Goal: Information Seeking & Learning: Learn about a topic

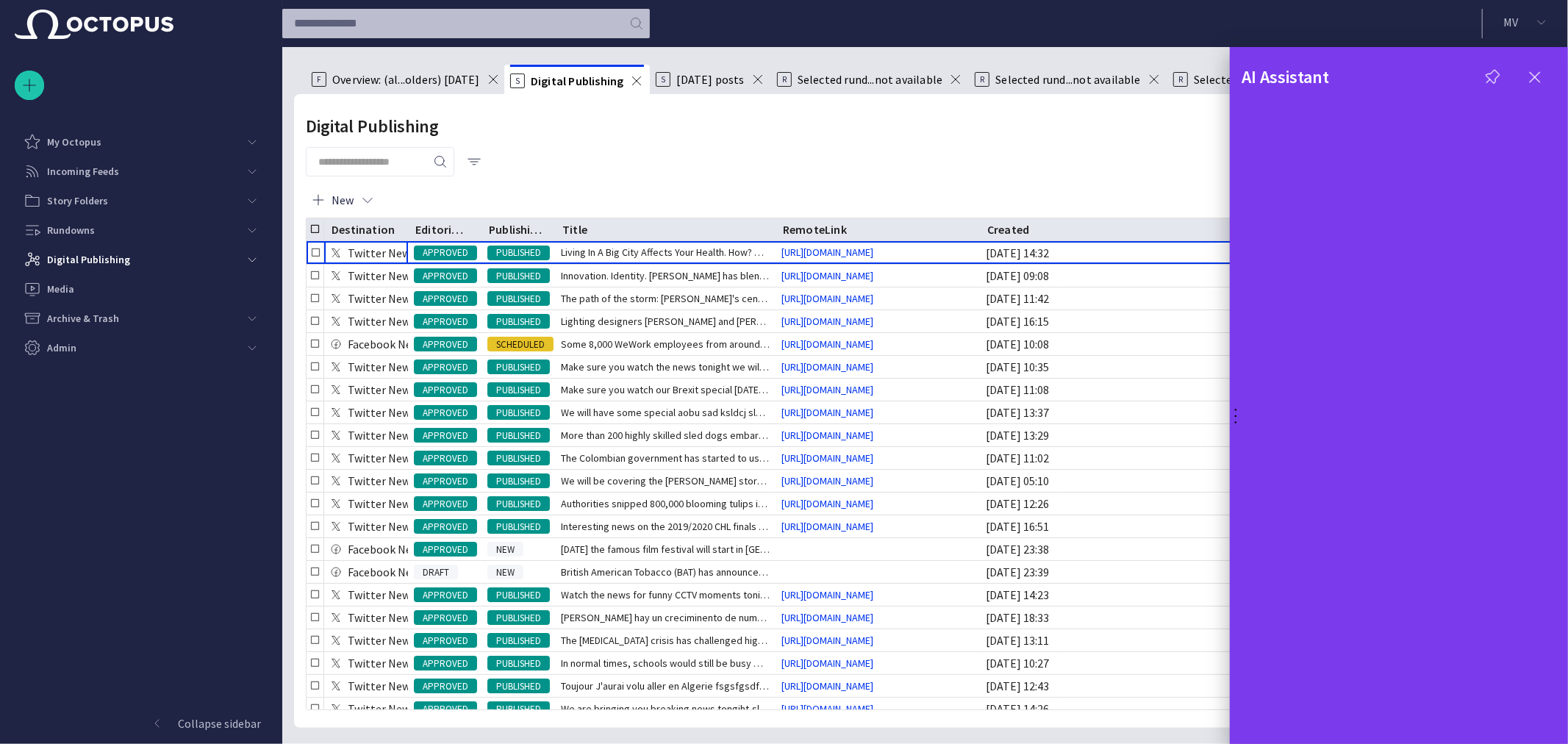
click at [1532, 76] on span "button" at bounding box center [1535, 77] width 18 height 18
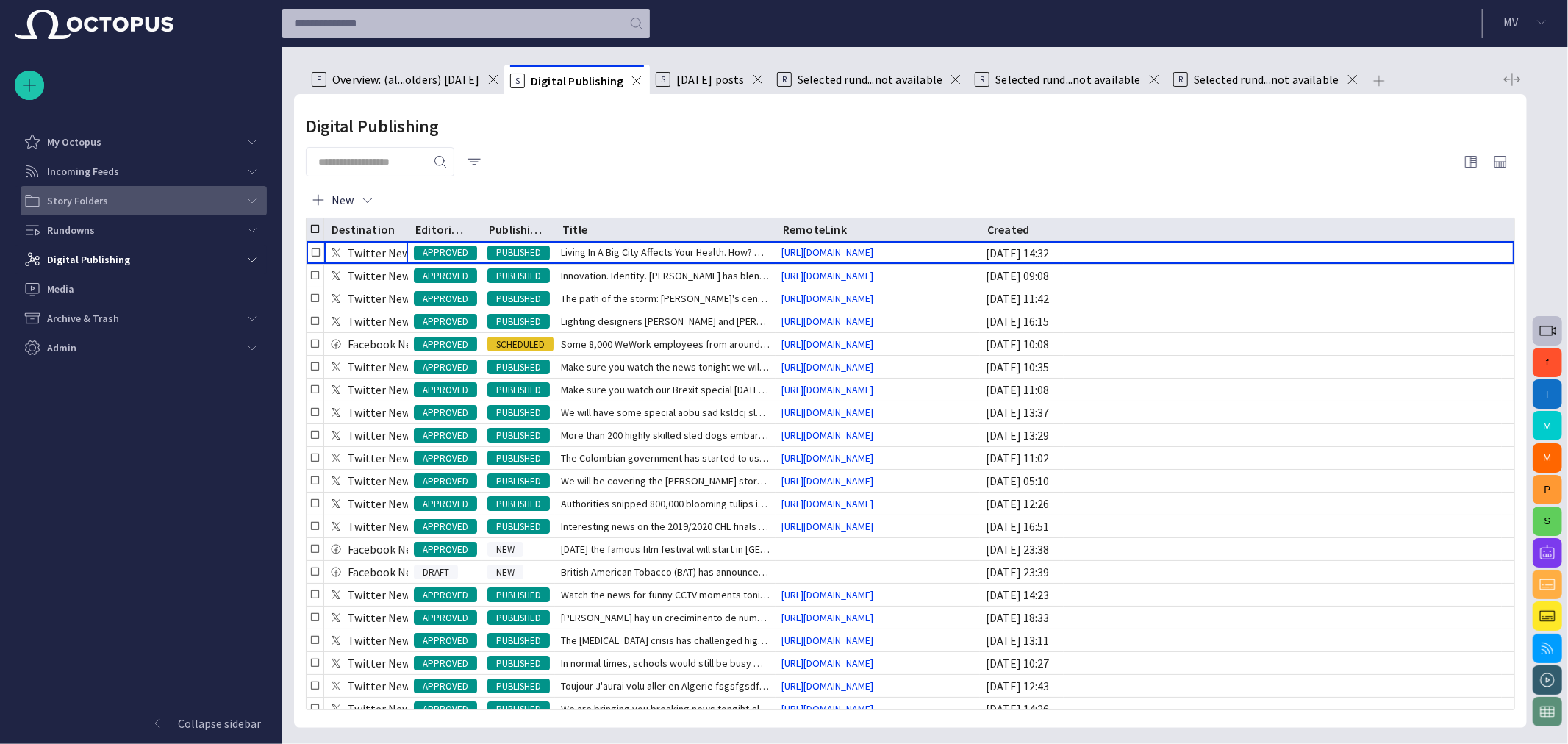
click at [97, 204] on p "Story Folders" at bounding box center [77, 201] width 61 height 15
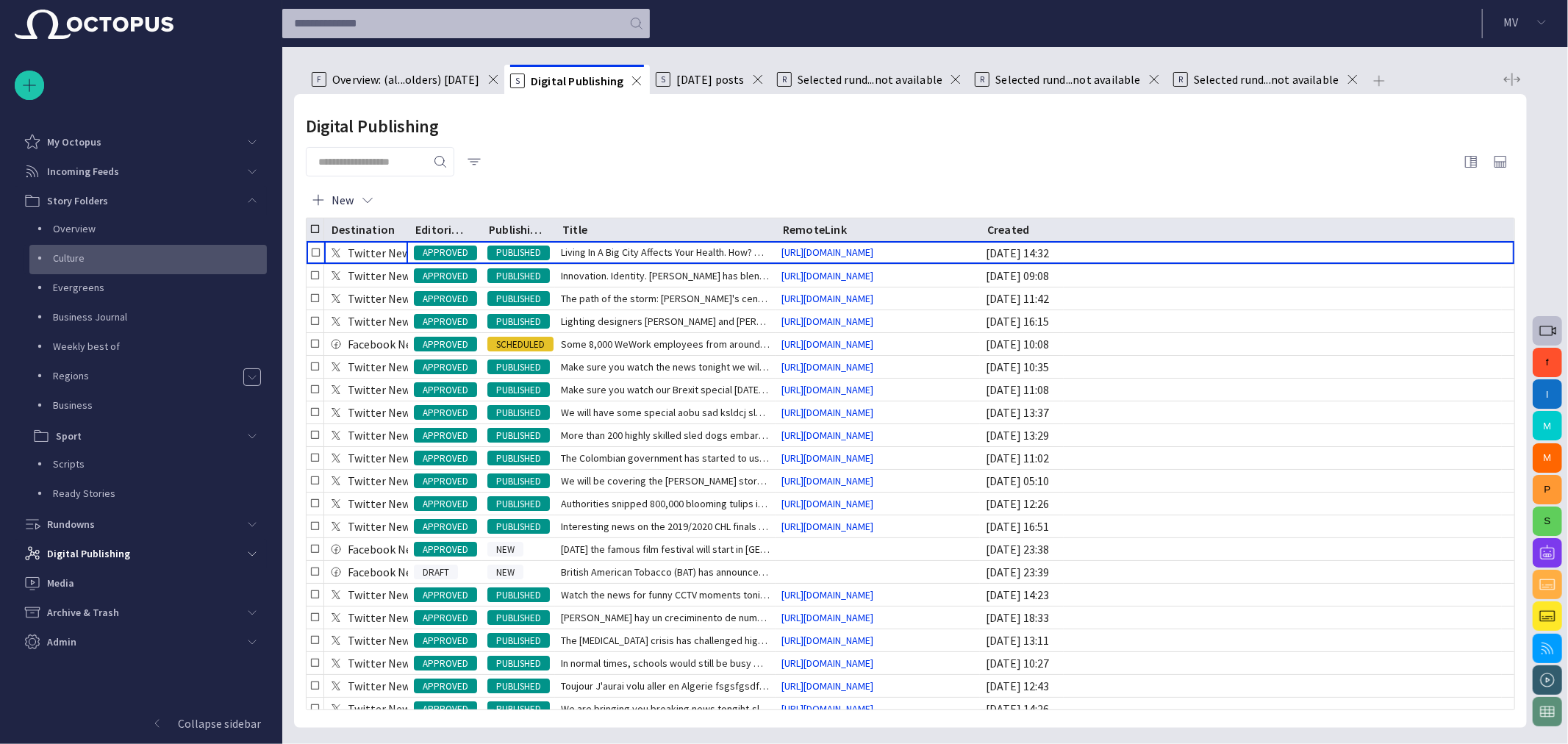
click at [86, 253] on p "Culture" at bounding box center [160, 258] width 214 height 15
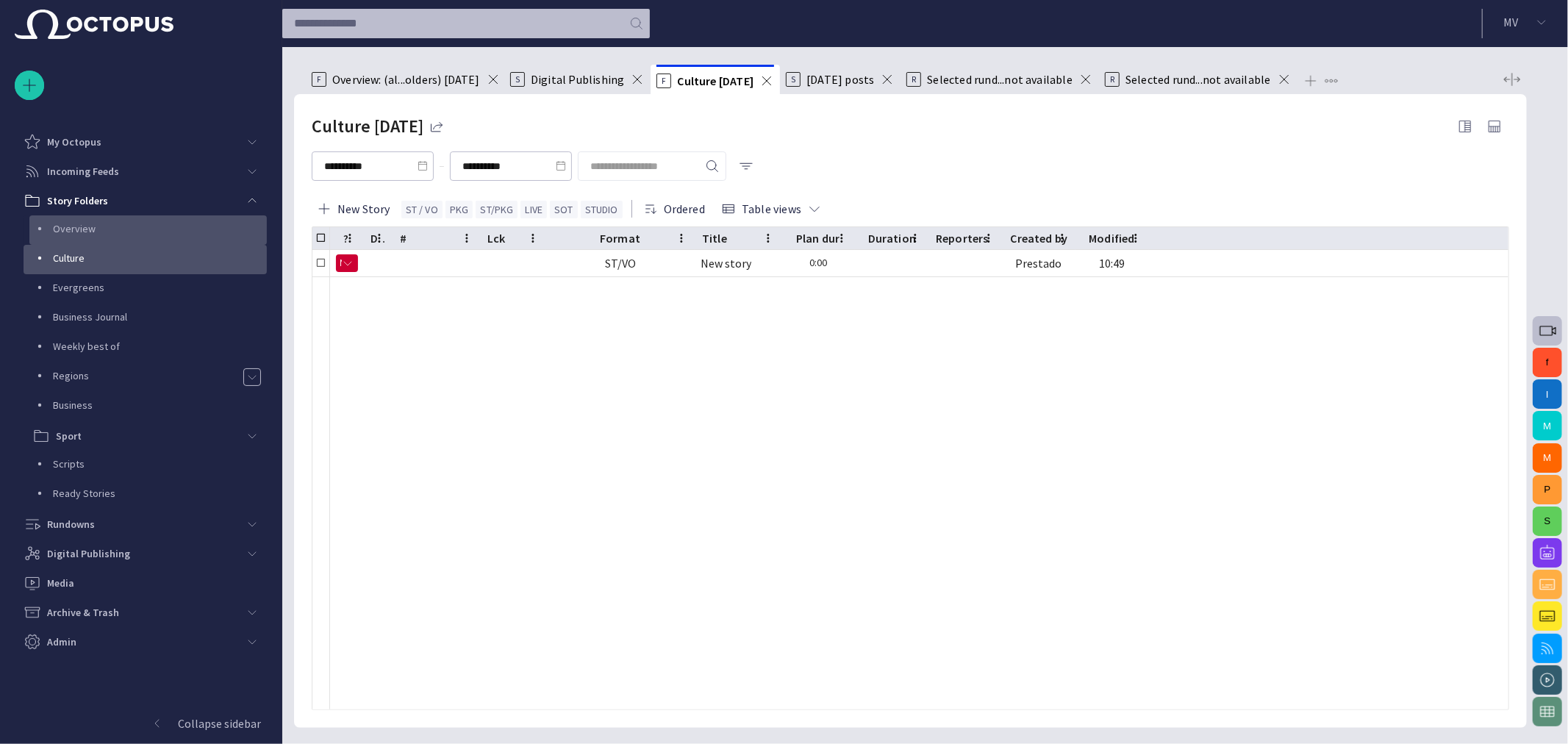
click at [94, 228] on p "Overview" at bounding box center [160, 229] width 214 height 15
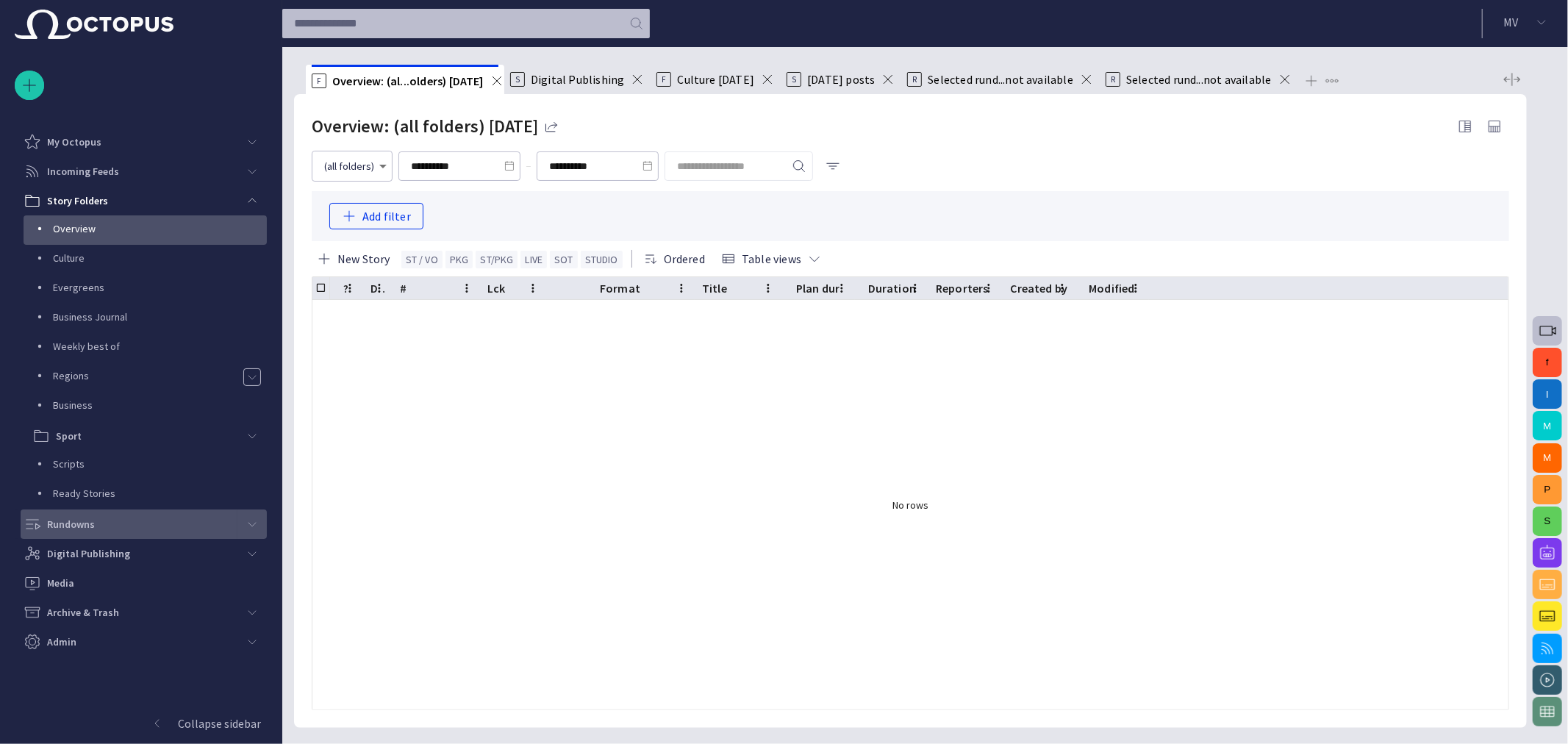
click at [240, 522] on div "main menu" at bounding box center [252, 524] width 29 height 29
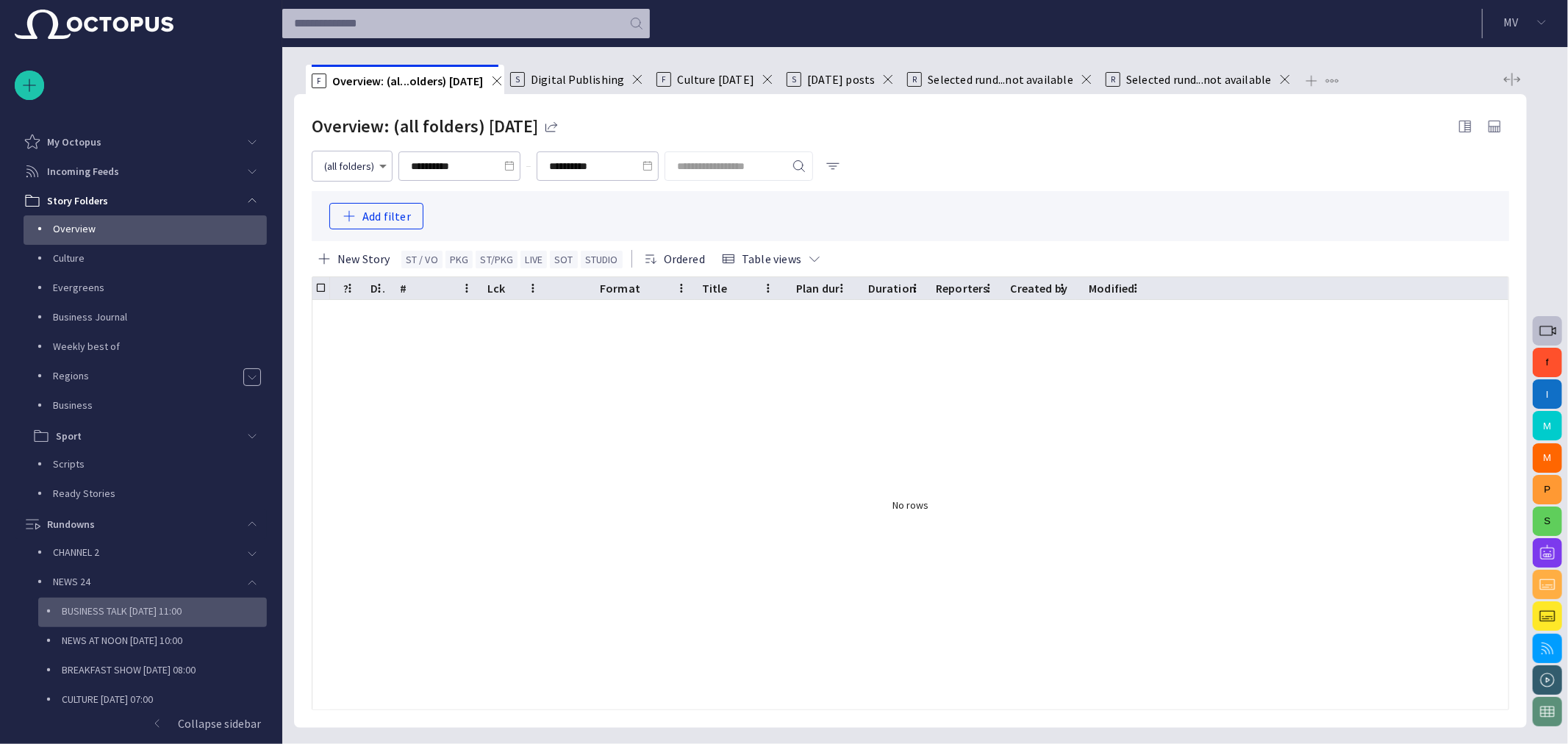
click at [152, 622] on div "BUSINESS TALK [DATE] 11:00" at bounding box center [153, 613] width 229 height 29
click at [119, 630] on div "NEWS AT NOON [DATE] 10:00" at bounding box center [154, 641] width 226 height 21
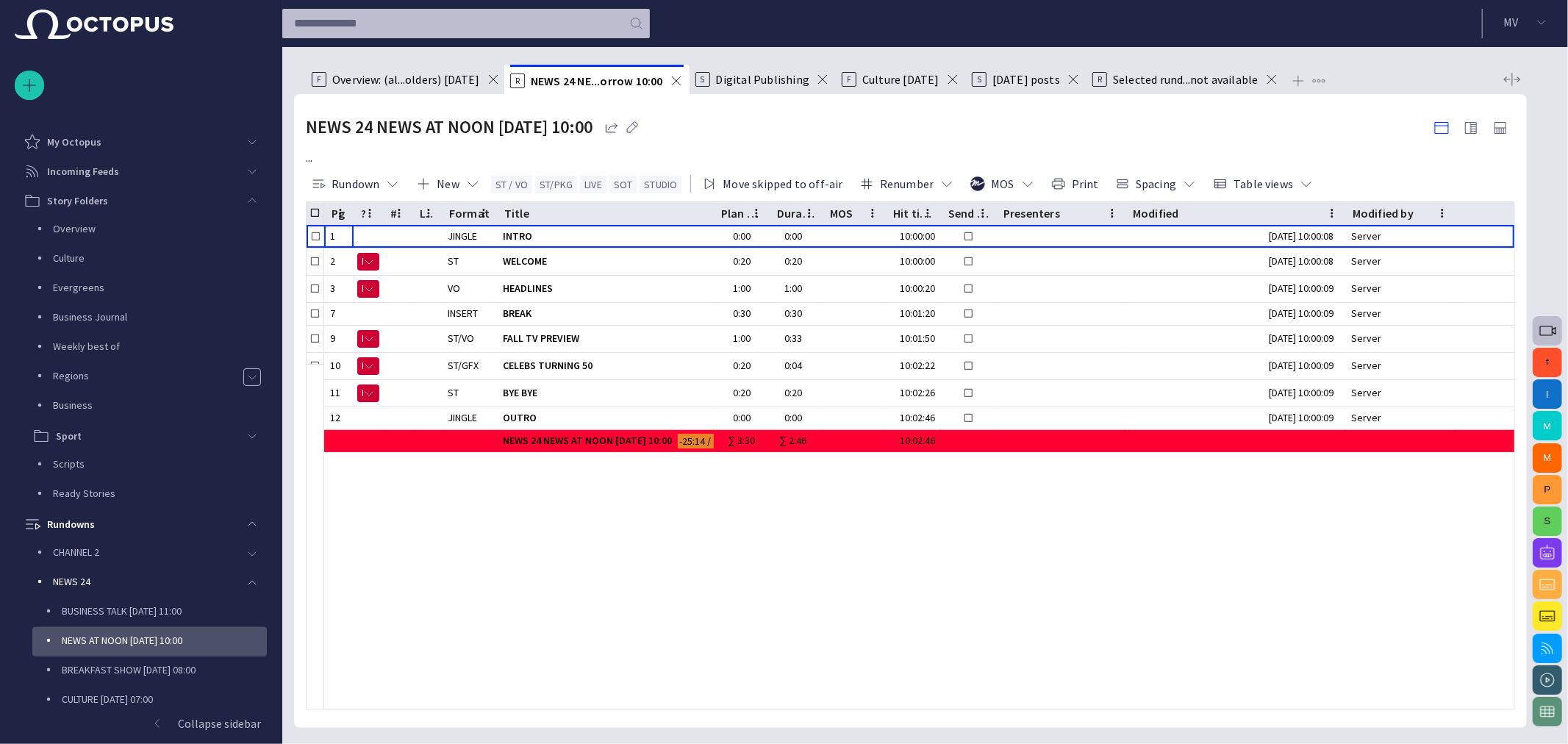
scroll to position [300, 0]
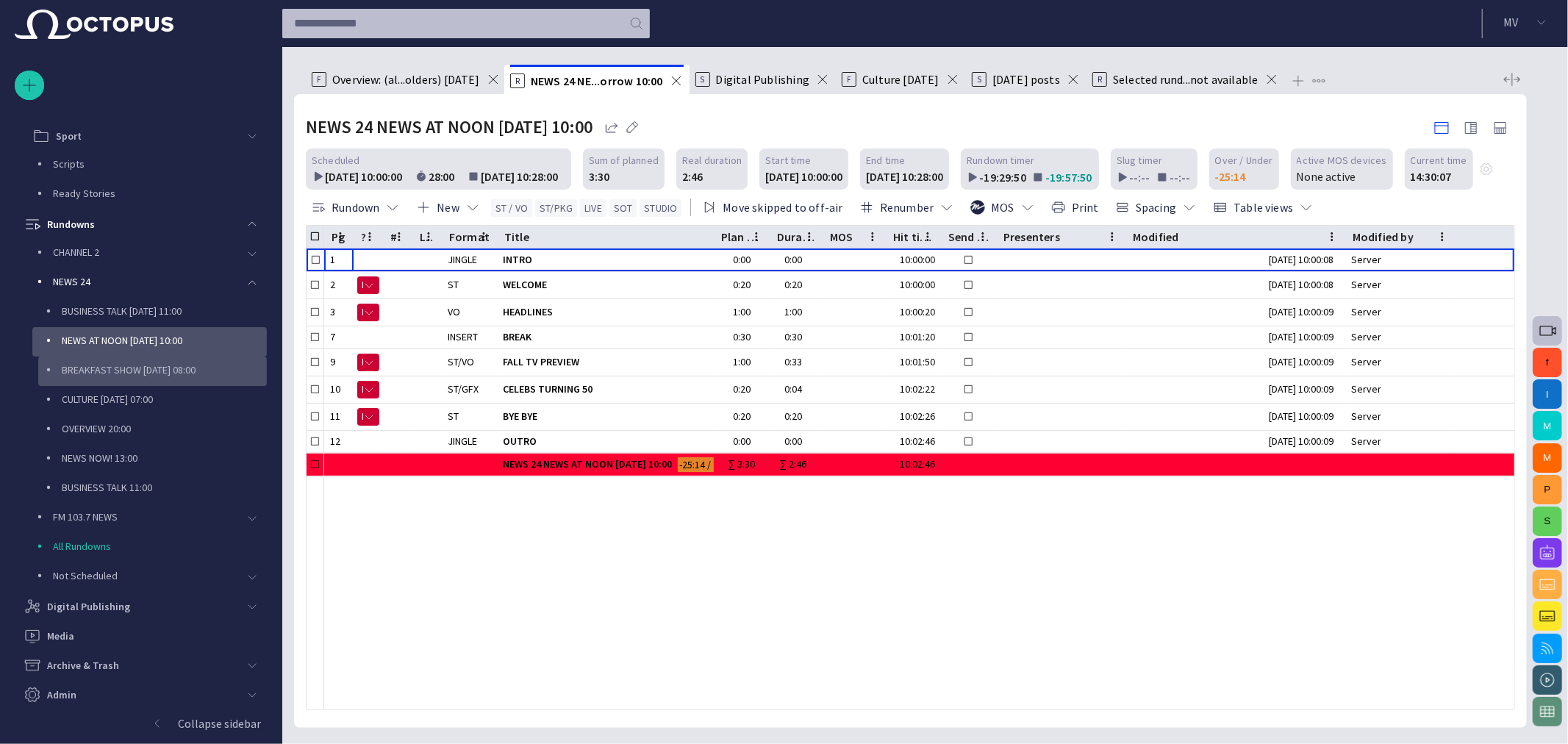
click at [150, 373] on p "BREAKFAST SHOW [DATE] 08:00" at bounding box center [164, 370] width 205 height 15
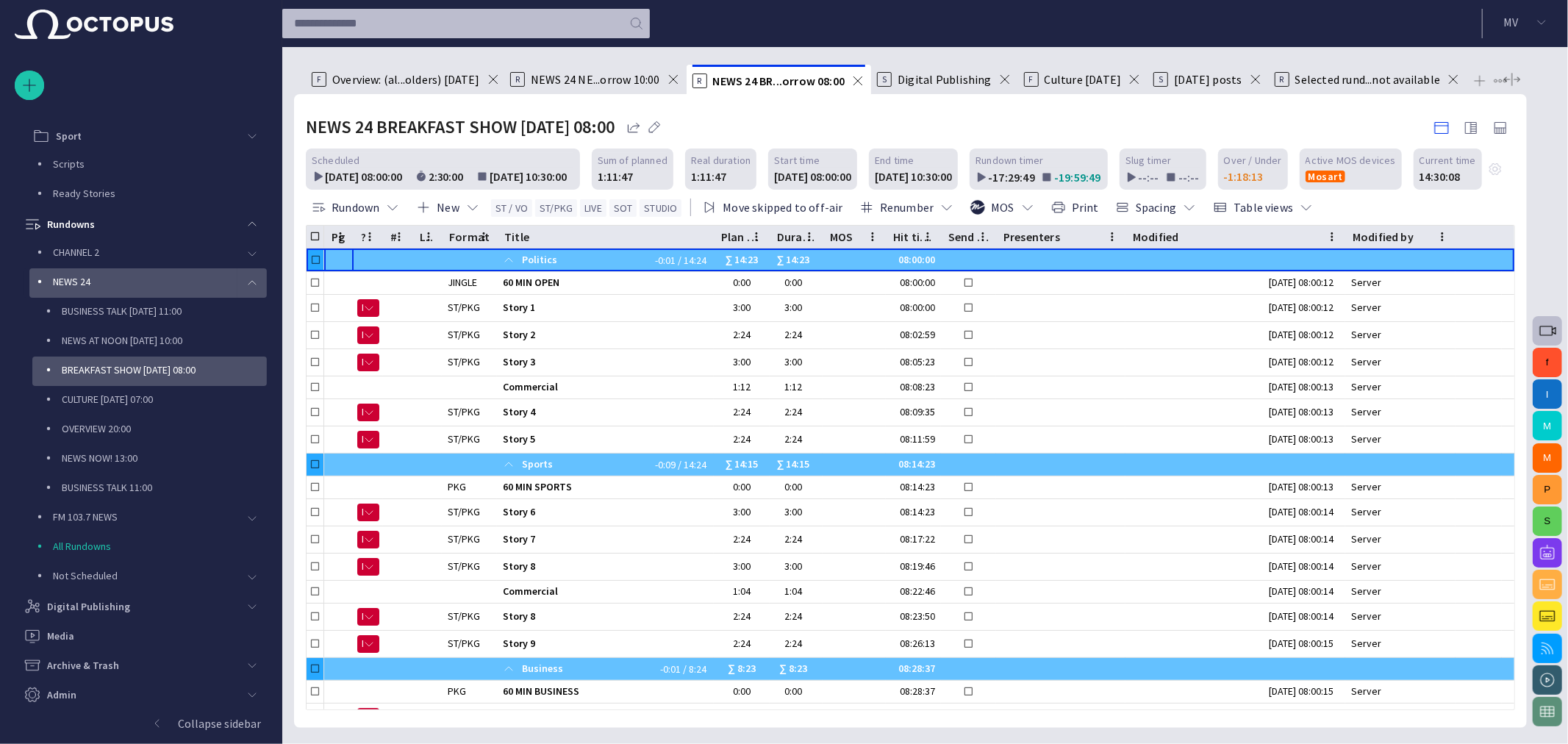
click at [246, 277] on span "main menu" at bounding box center [252, 283] width 12 height 12
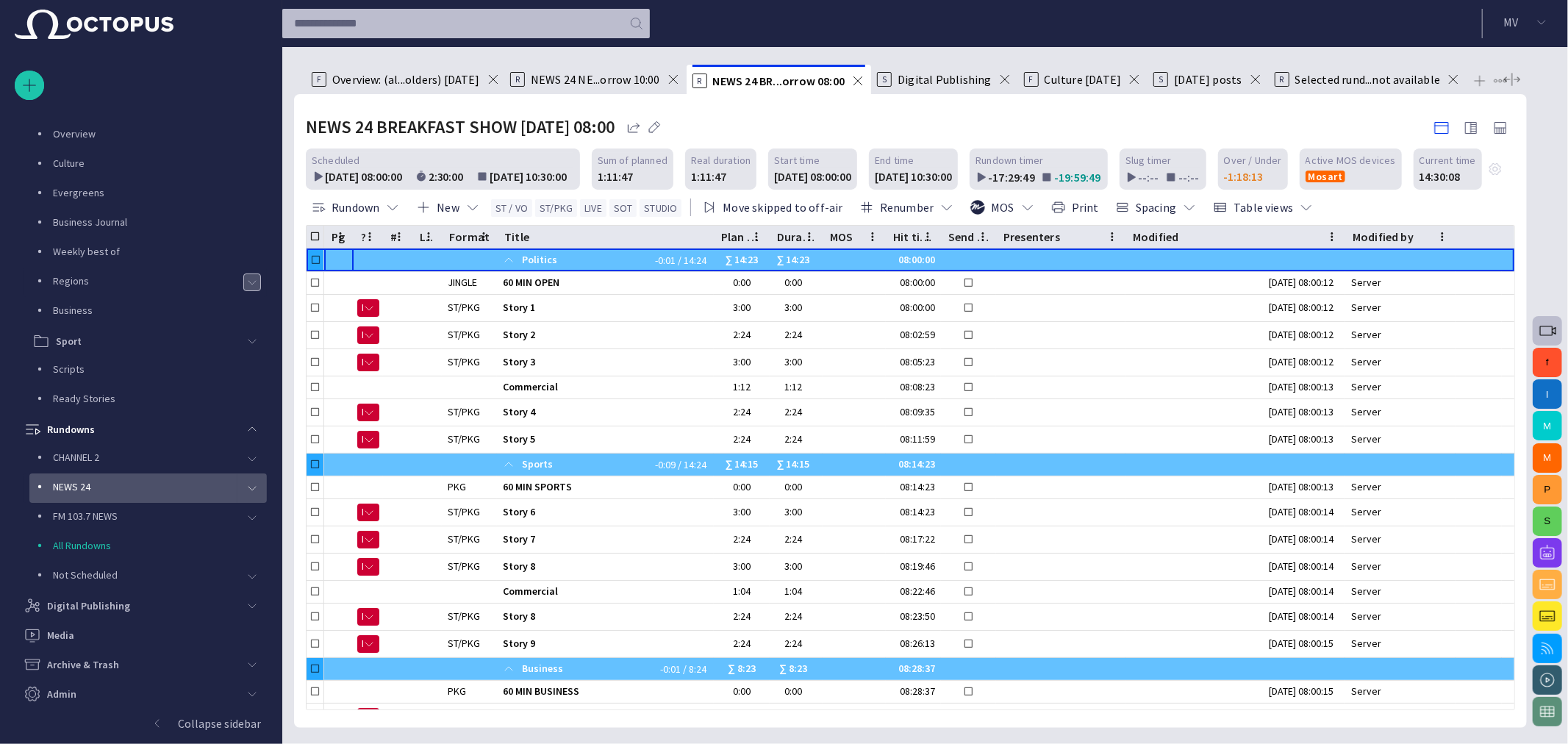
scroll to position [94, 0]
click at [246, 483] on span "main menu" at bounding box center [252, 489] width 12 height 12
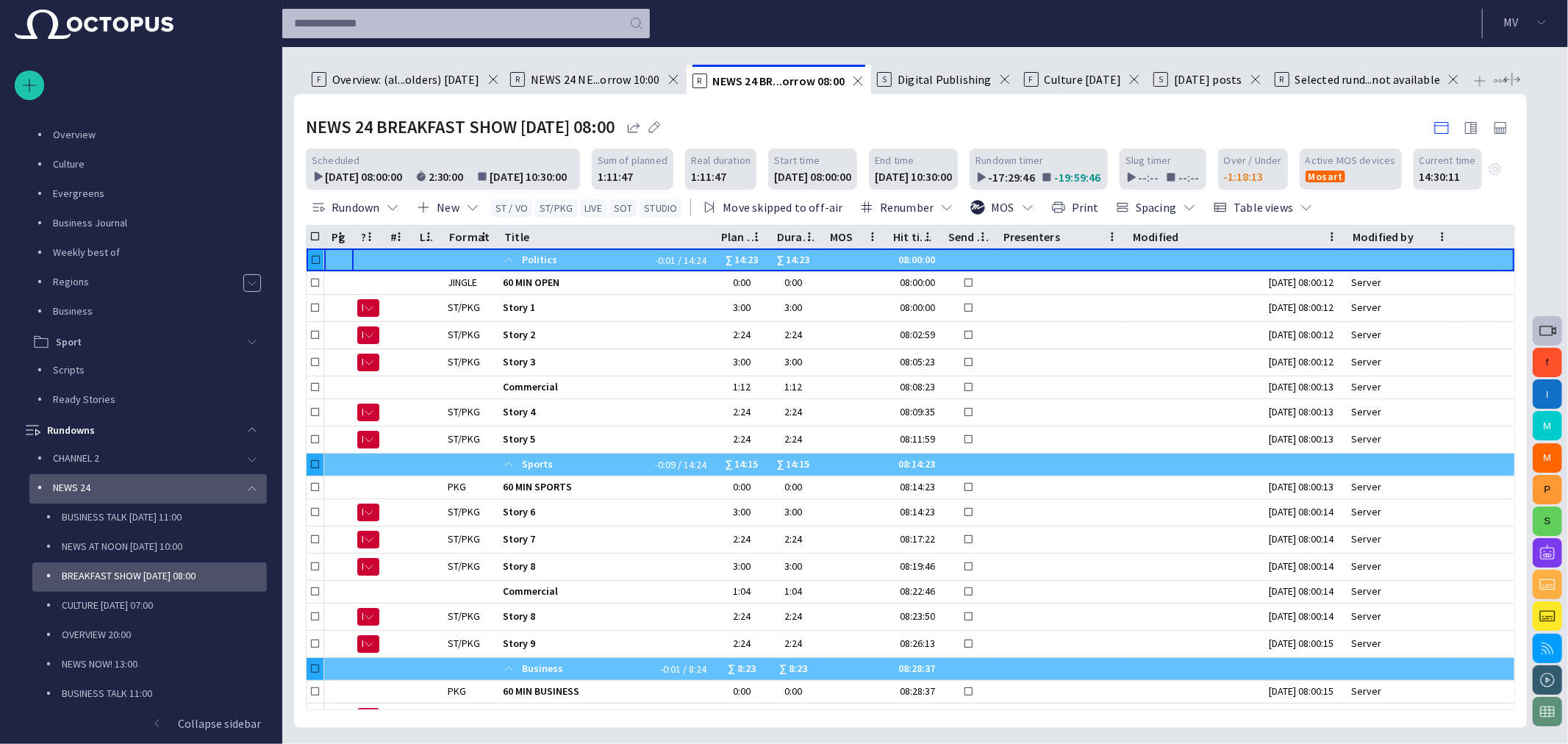
scroll to position [0, 0]
click at [142, 533] on div "NEWS AT NOON [DATE] 10:00" at bounding box center [153, 548] width 229 height 29
click at [140, 541] on p "NEWS AT NOON [DATE] 10:00" at bounding box center [164, 546] width 205 height 15
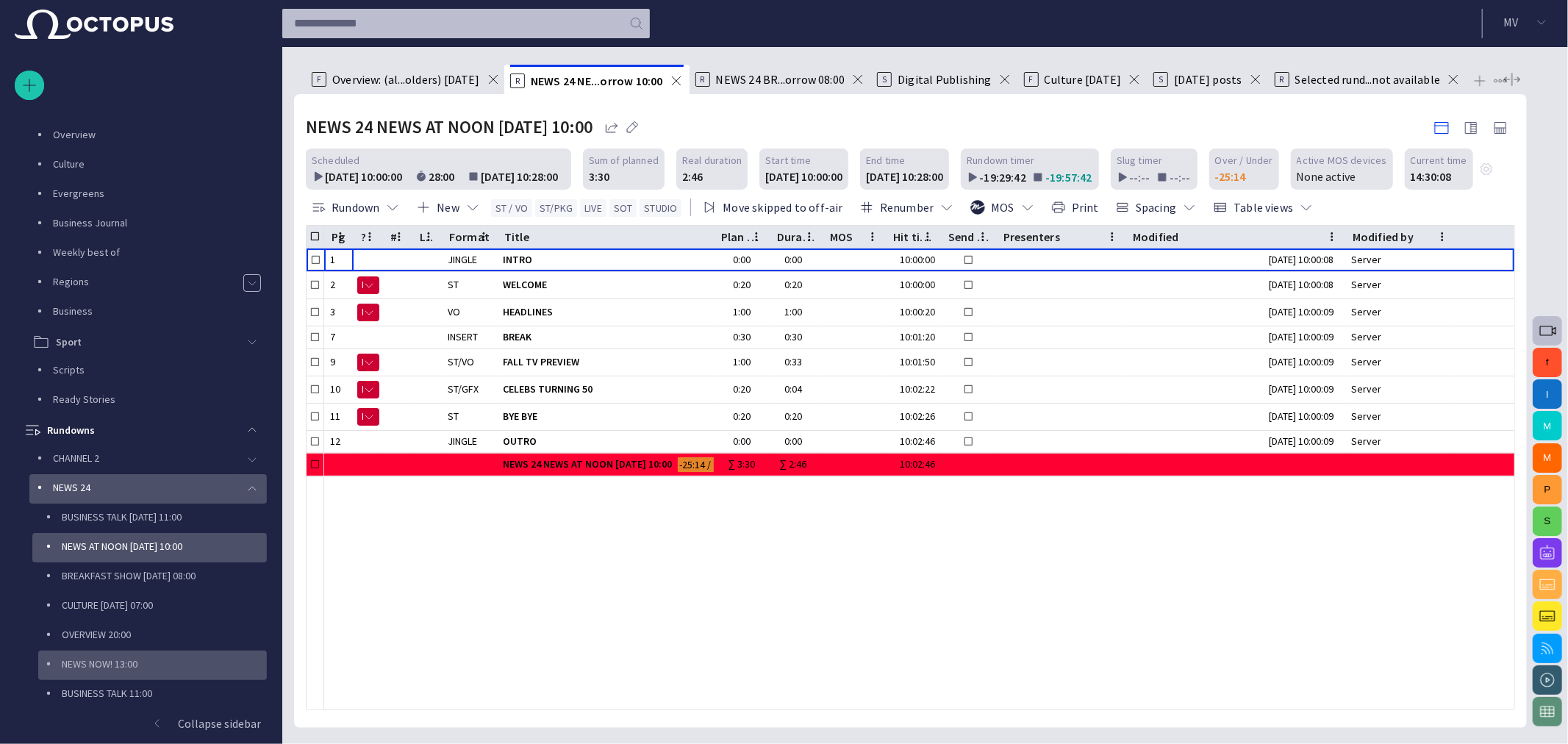
scroll to position [300, 0]
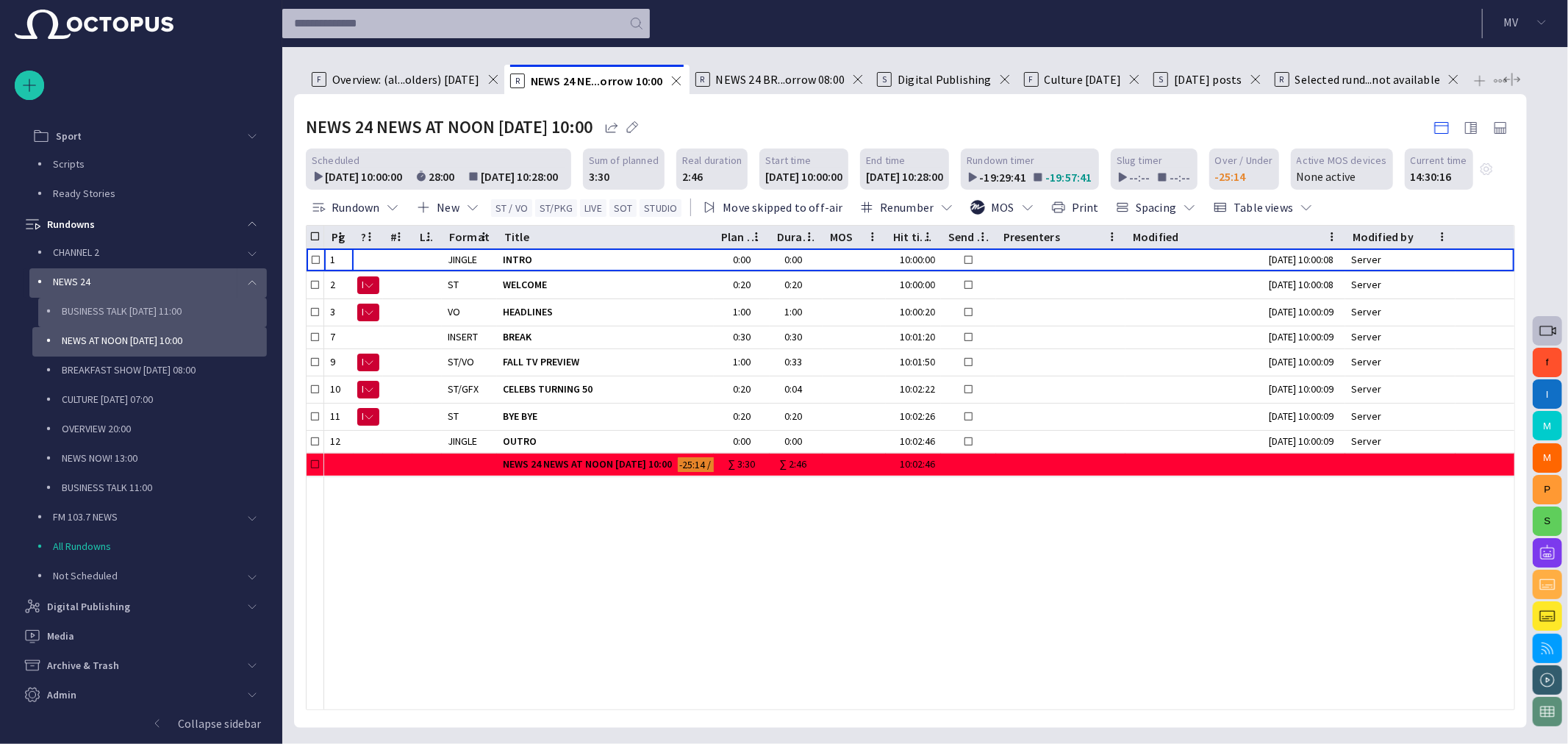
click at [150, 310] on p "BUSINESS TALK [DATE] 11:00" at bounding box center [164, 311] width 205 height 15
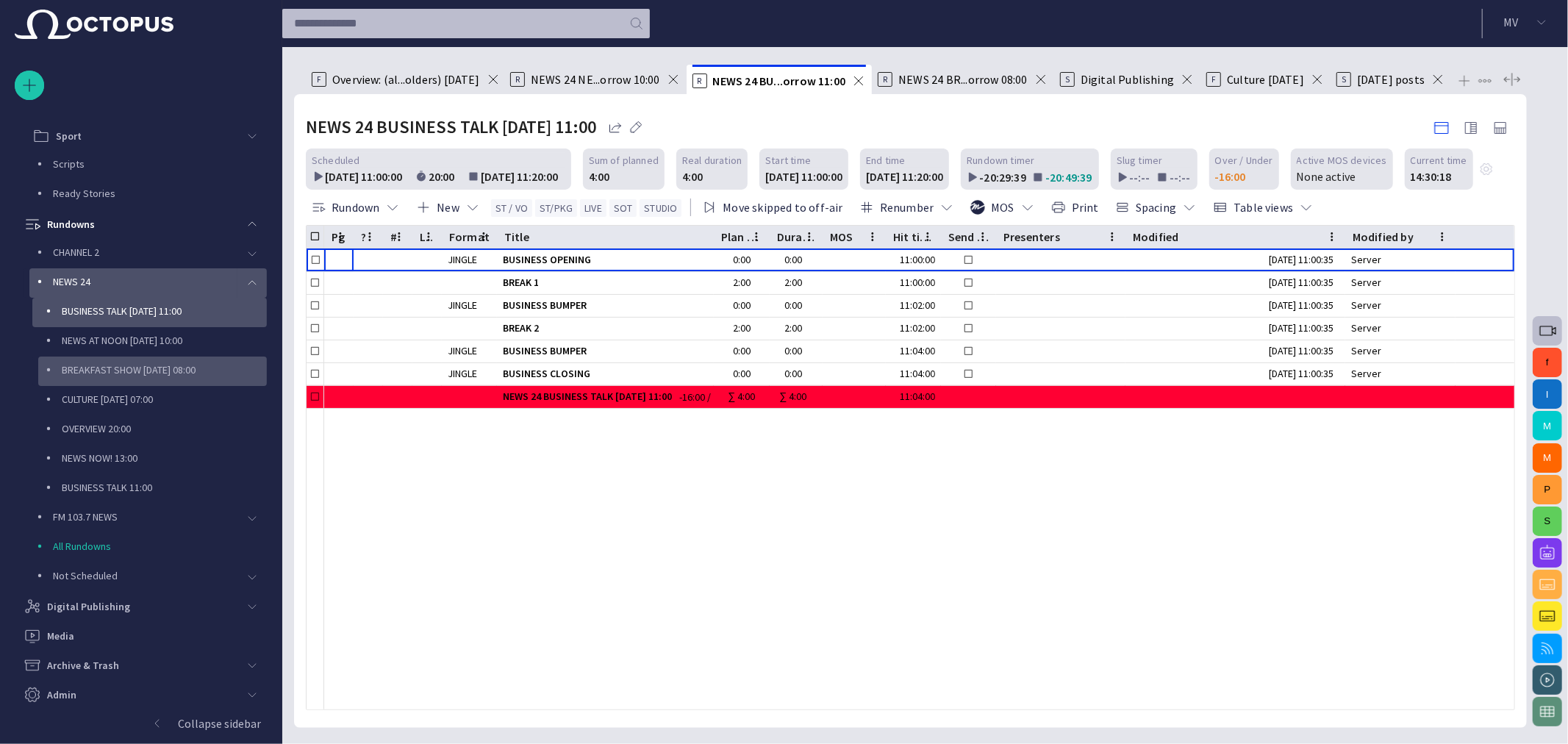
click at [121, 364] on p "BREAKFAST SHOW [DATE] 08:00" at bounding box center [164, 370] width 205 height 15
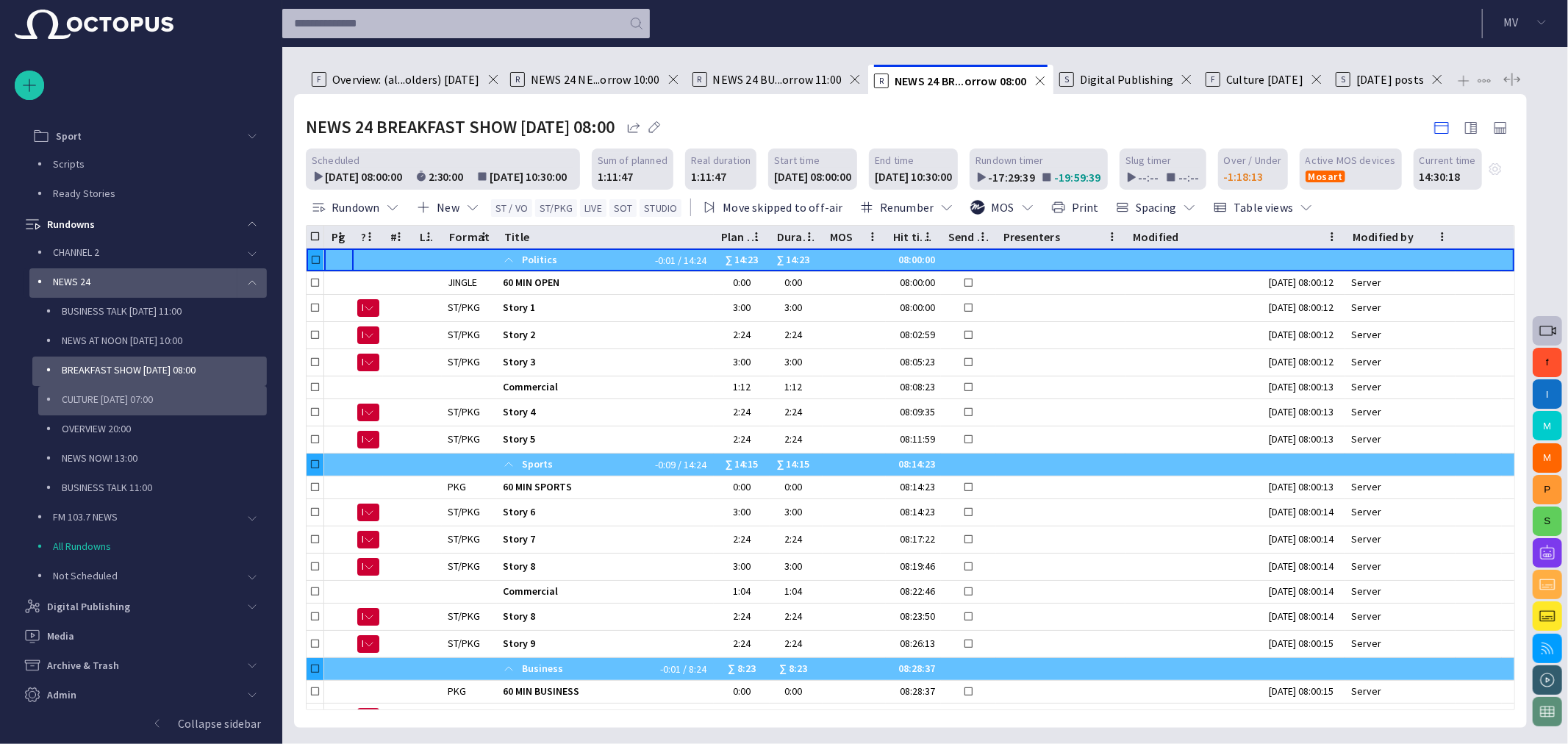
click at [133, 400] on p "CULTURE [DATE] 07:00" at bounding box center [164, 399] width 205 height 15
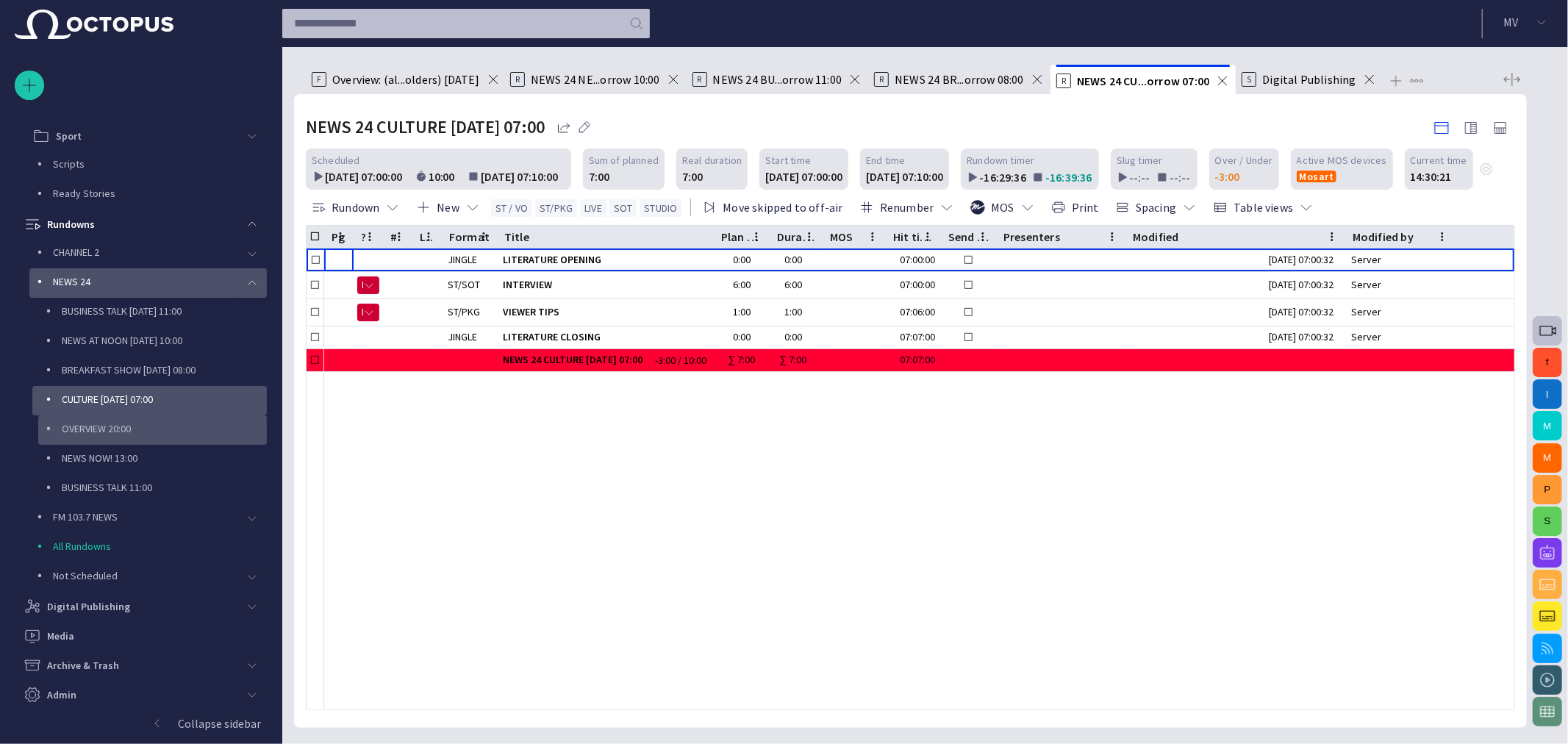
click at [116, 418] on div "OVERVIEW 20:00" at bounding box center [154, 428] width 226 height 21
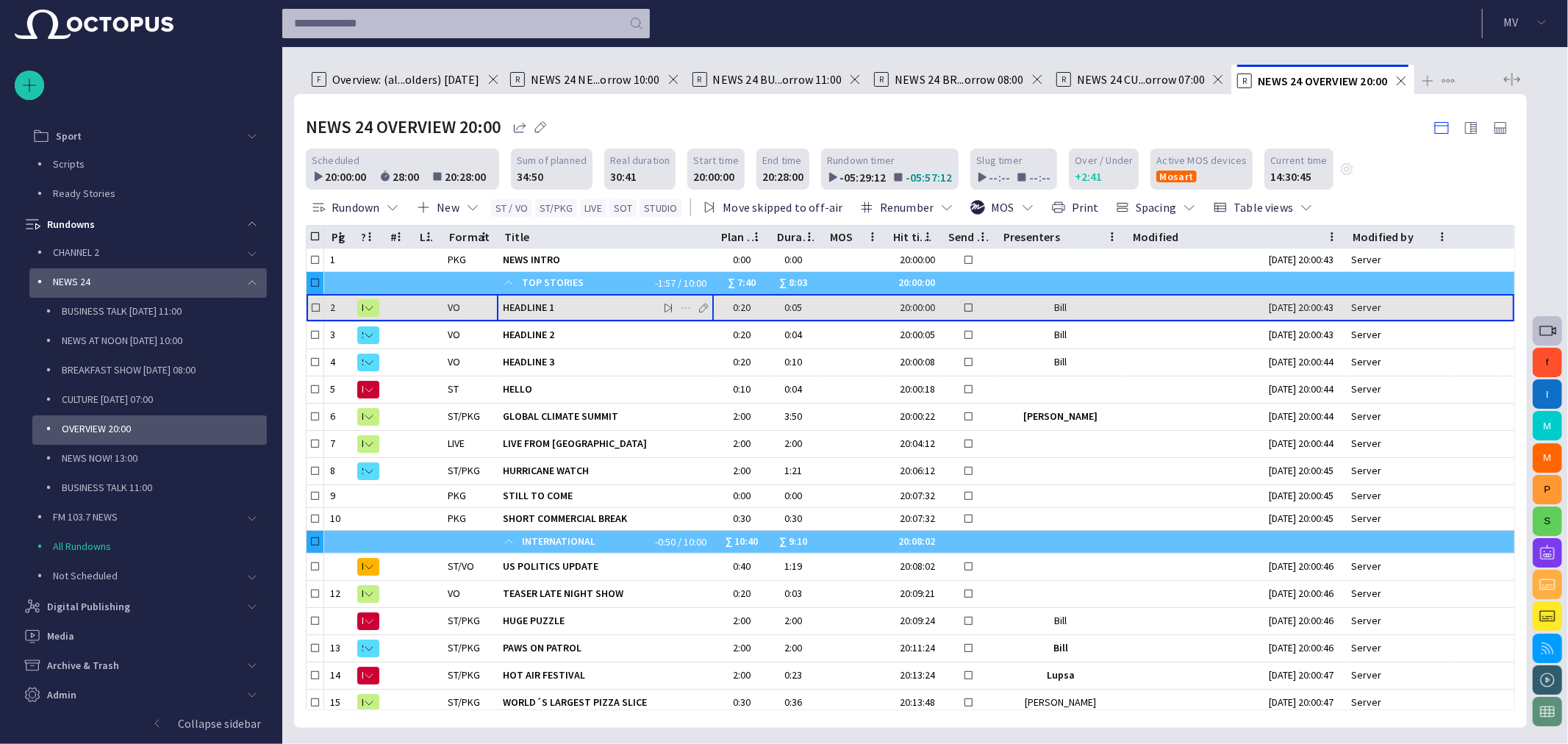
click at [553, 305] on span "HEADLINE 1" at bounding box center [605, 307] width 205 height 14
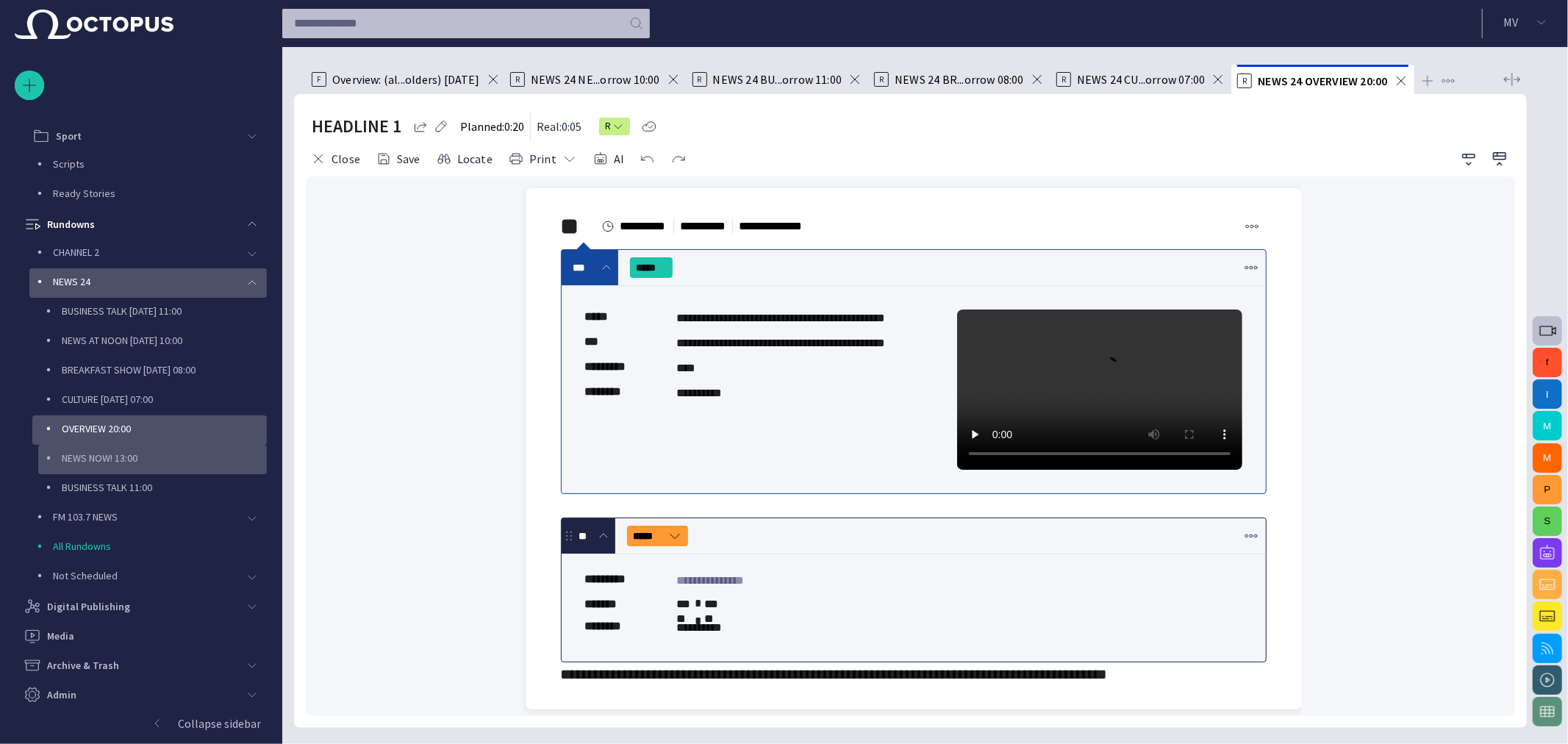
click at [122, 451] on p "NEWS NOW! 13:00" at bounding box center [164, 458] width 205 height 15
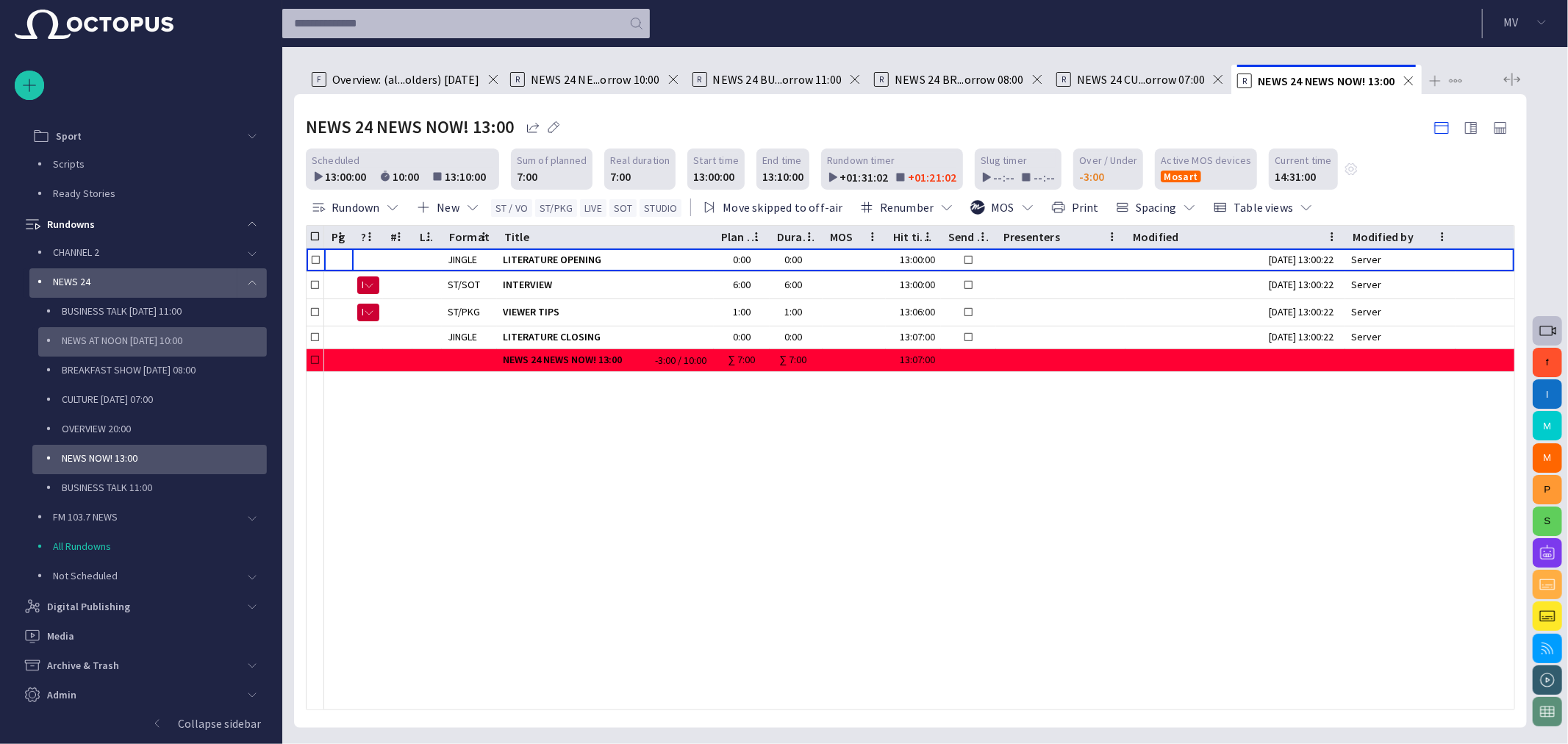
click at [156, 351] on div "NEWS AT NOON [DATE] 10:00" at bounding box center [153, 342] width 229 height 29
click at [138, 343] on p "NEWS AT NOON [DATE] 10:00" at bounding box center [164, 341] width 205 height 15
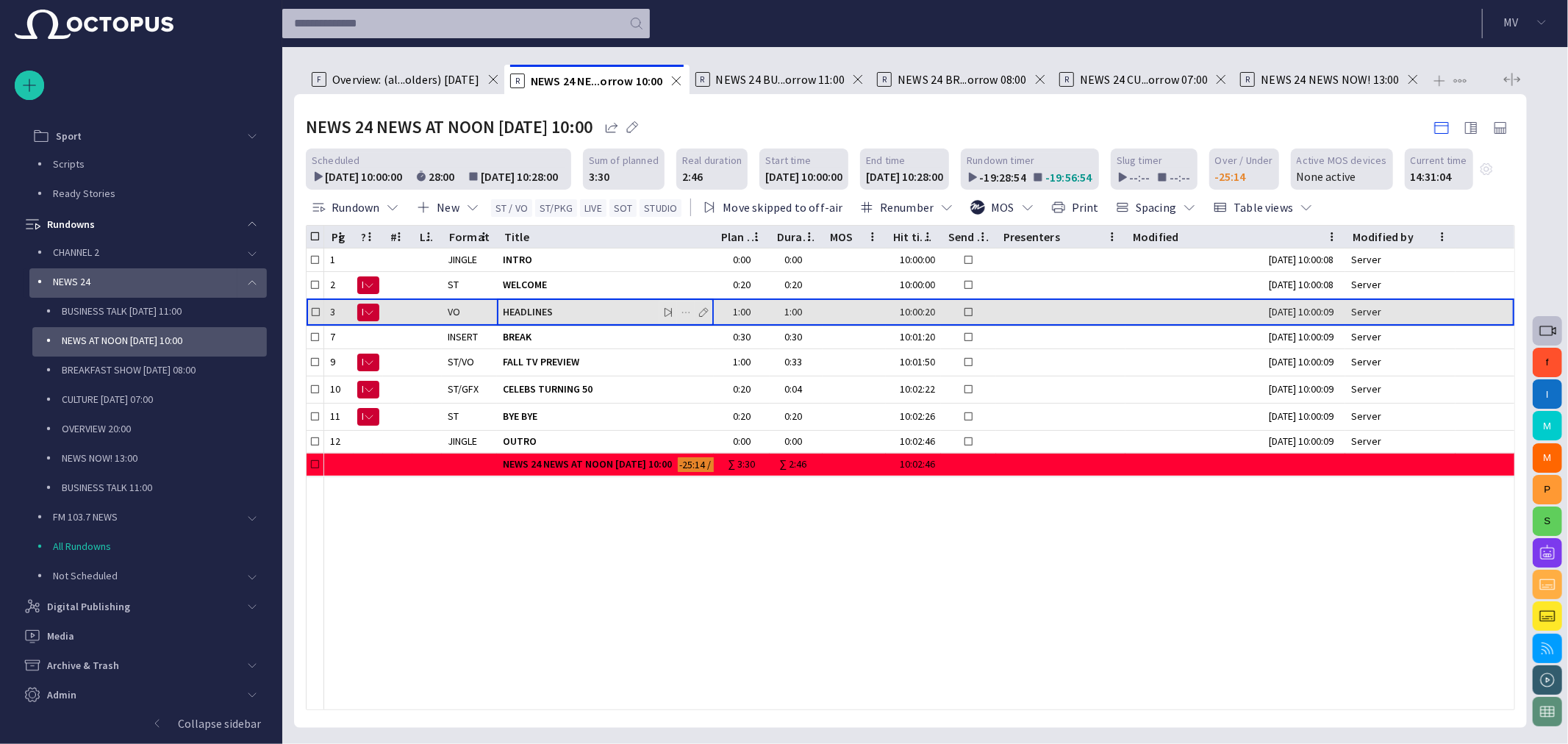
click at [561, 304] on div "HEADLINES" at bounding box center [605, 313] width 205 height 27
click at [546, 307] on span "HEADLINES" at bounding box center [605, 312] width 205 height 14
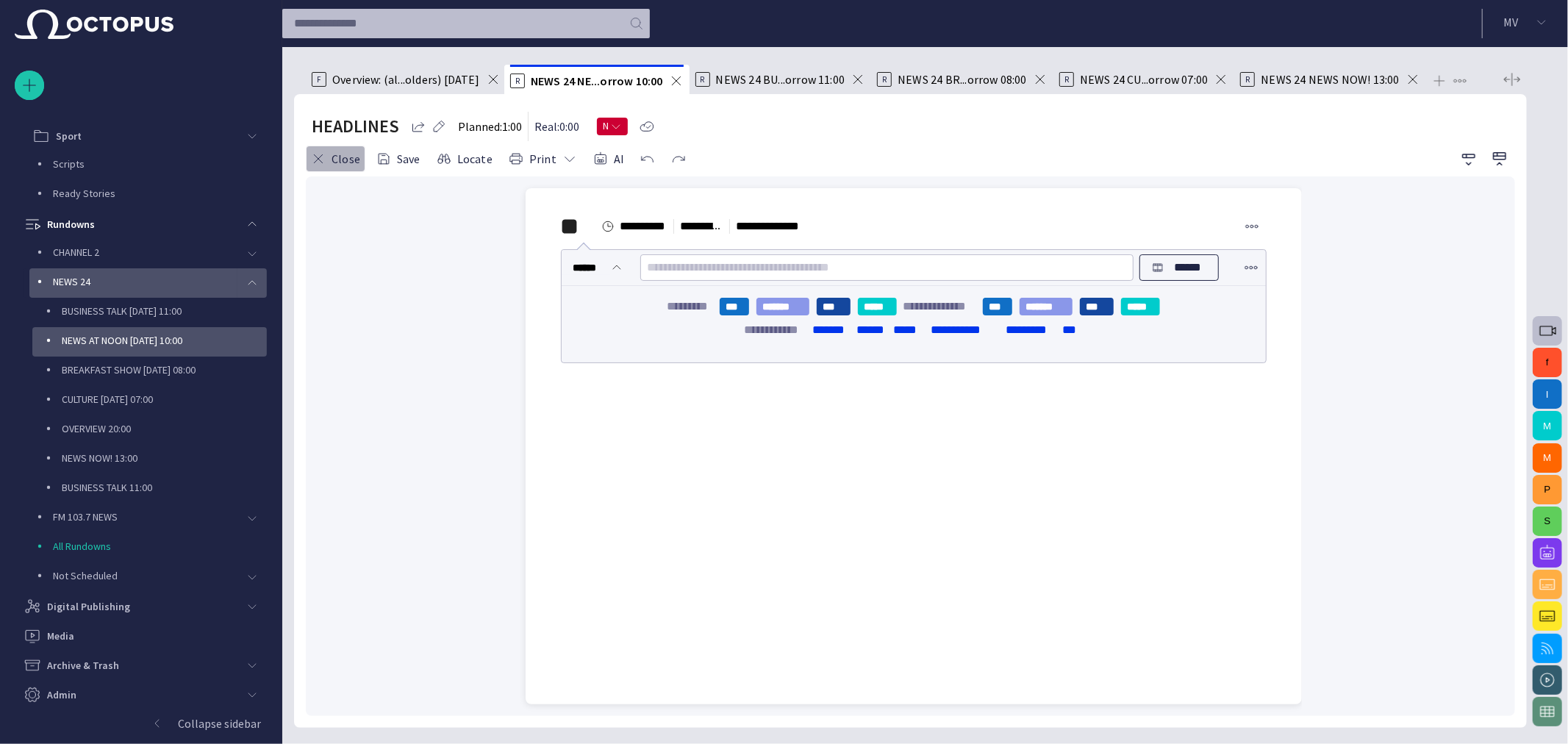
click at [355, 148] on button "Close" at bounding box center [335, 159] width 60 height 27
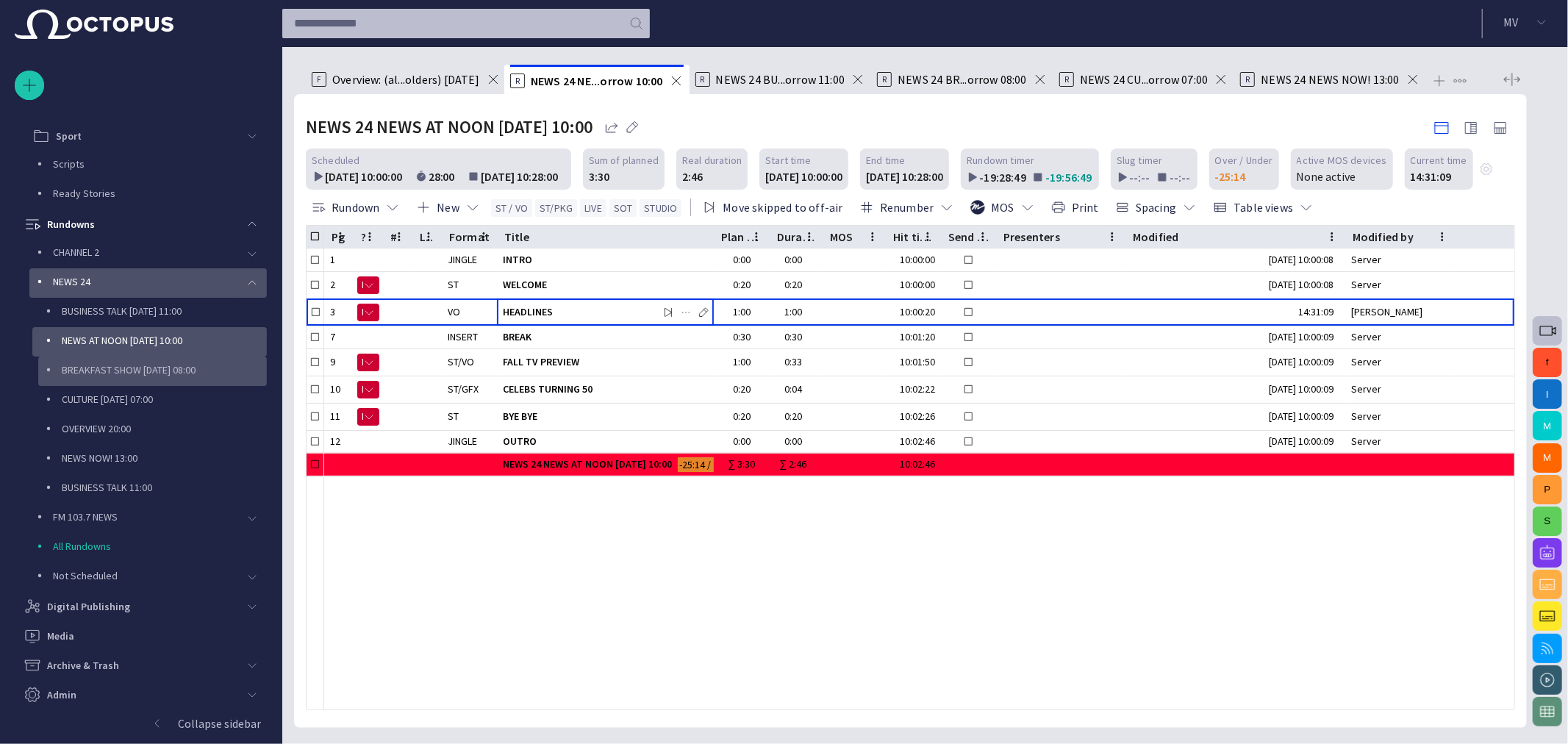
click at [116, 368] on p "BREAKFAST SHOW [DATE] 08:00" at bounding box center [164, 370] width 205 height 15
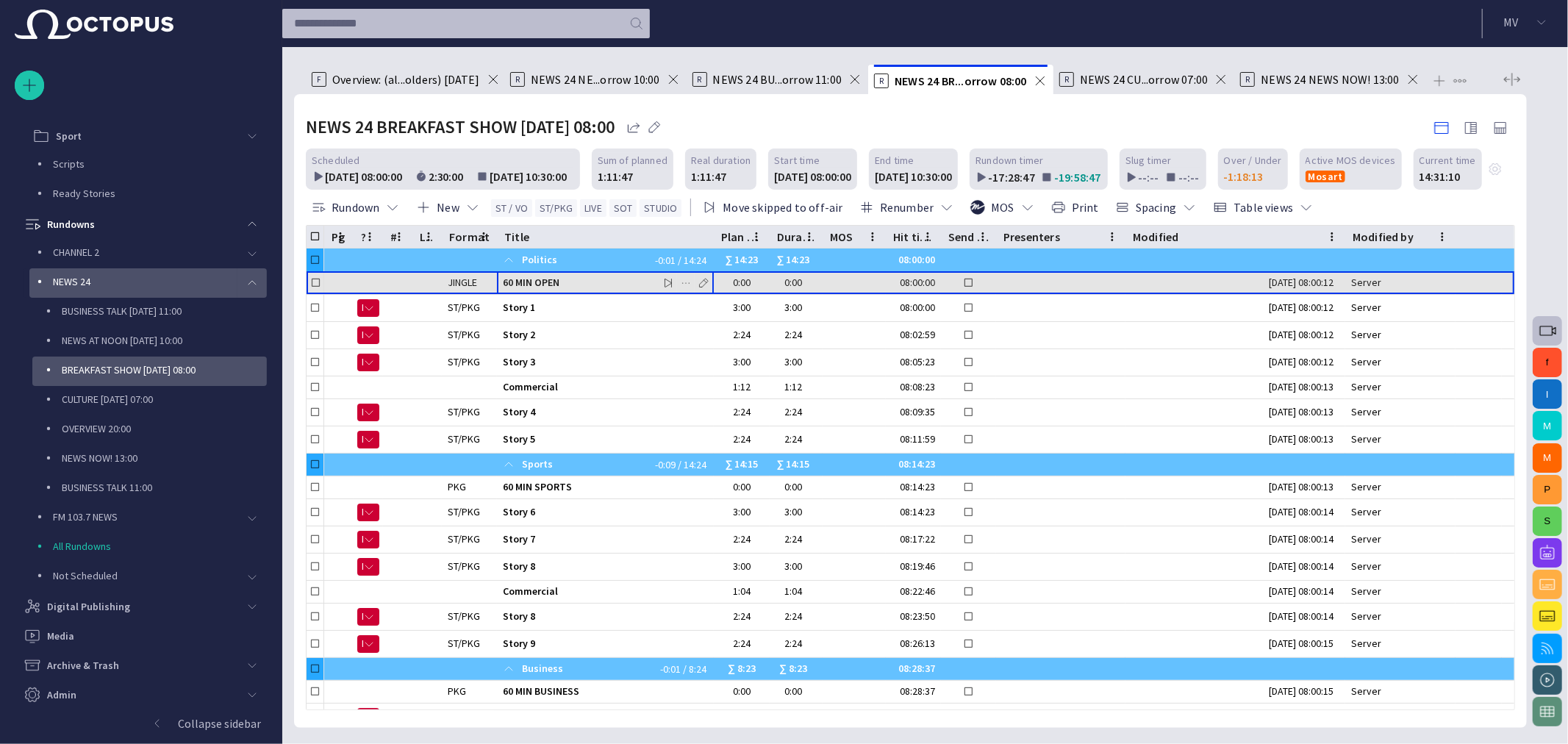
click at [548, 282] on span "60 MIN OPEN" at bounding box center [605, 282] width 205 height 14
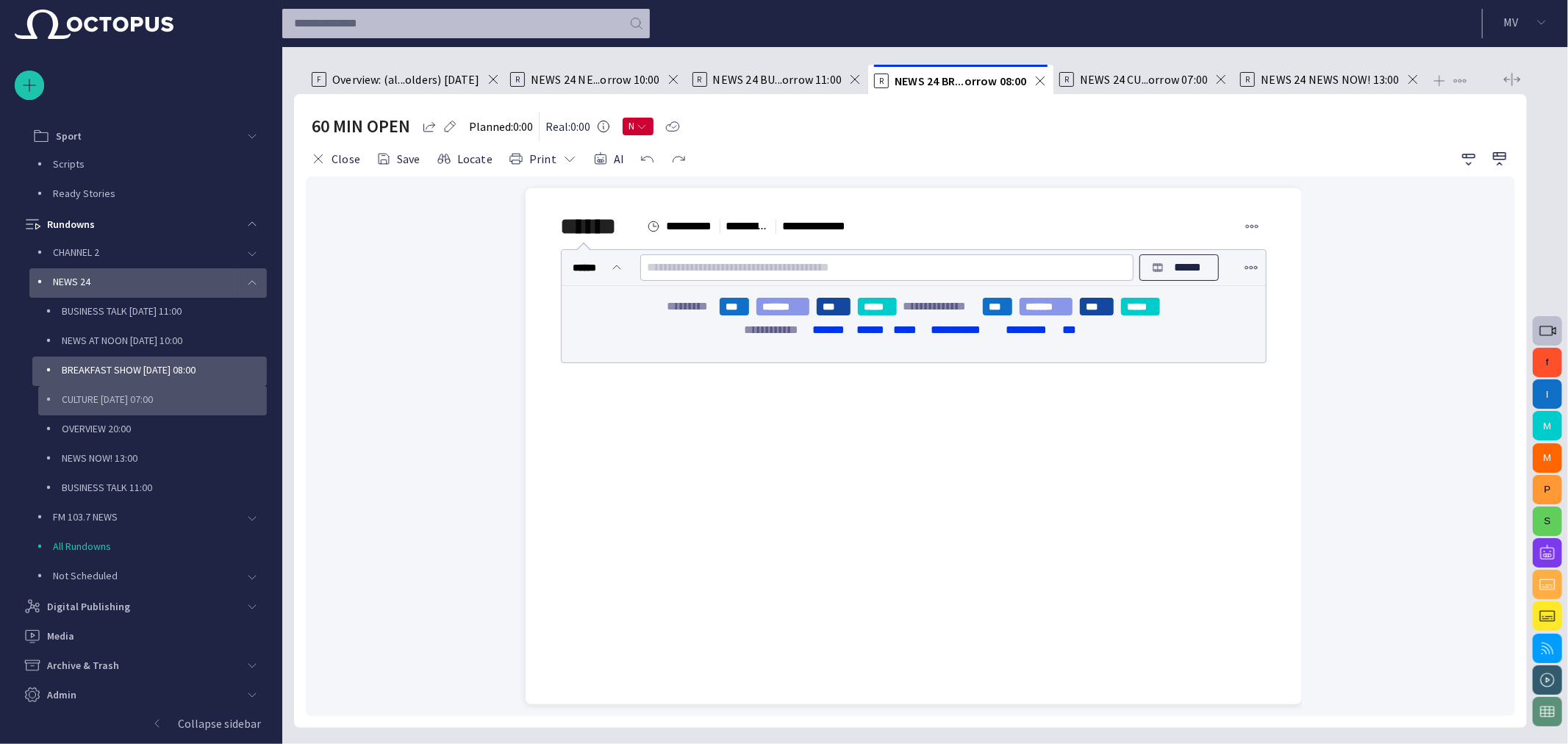
click at [329, 165] on button "Close" at bounding box center [335, 159] width 60 height 27
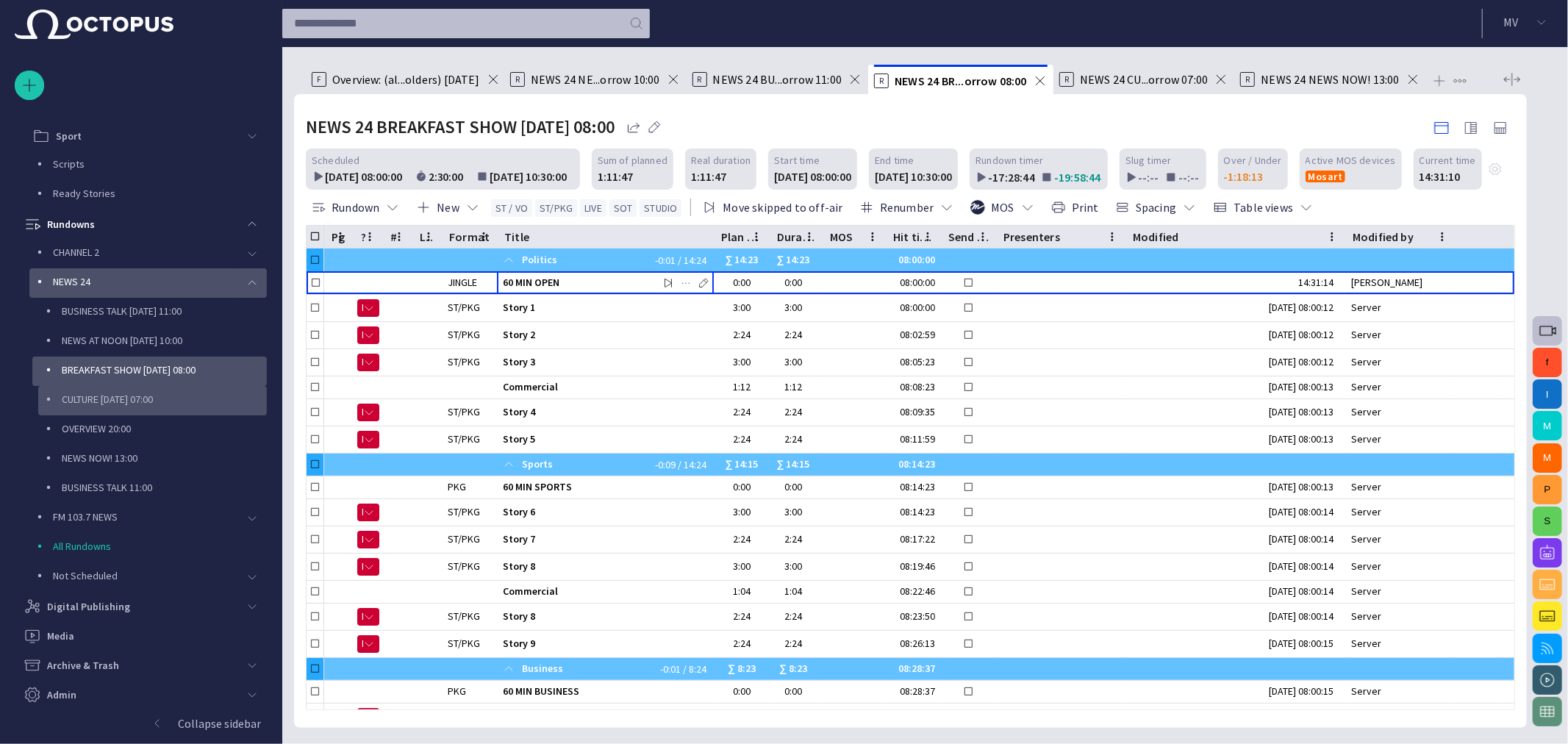
click at [74, 402] on p "CULTURE [DATE] 07:00" at bounding box center [164, 399] width 205 height 15
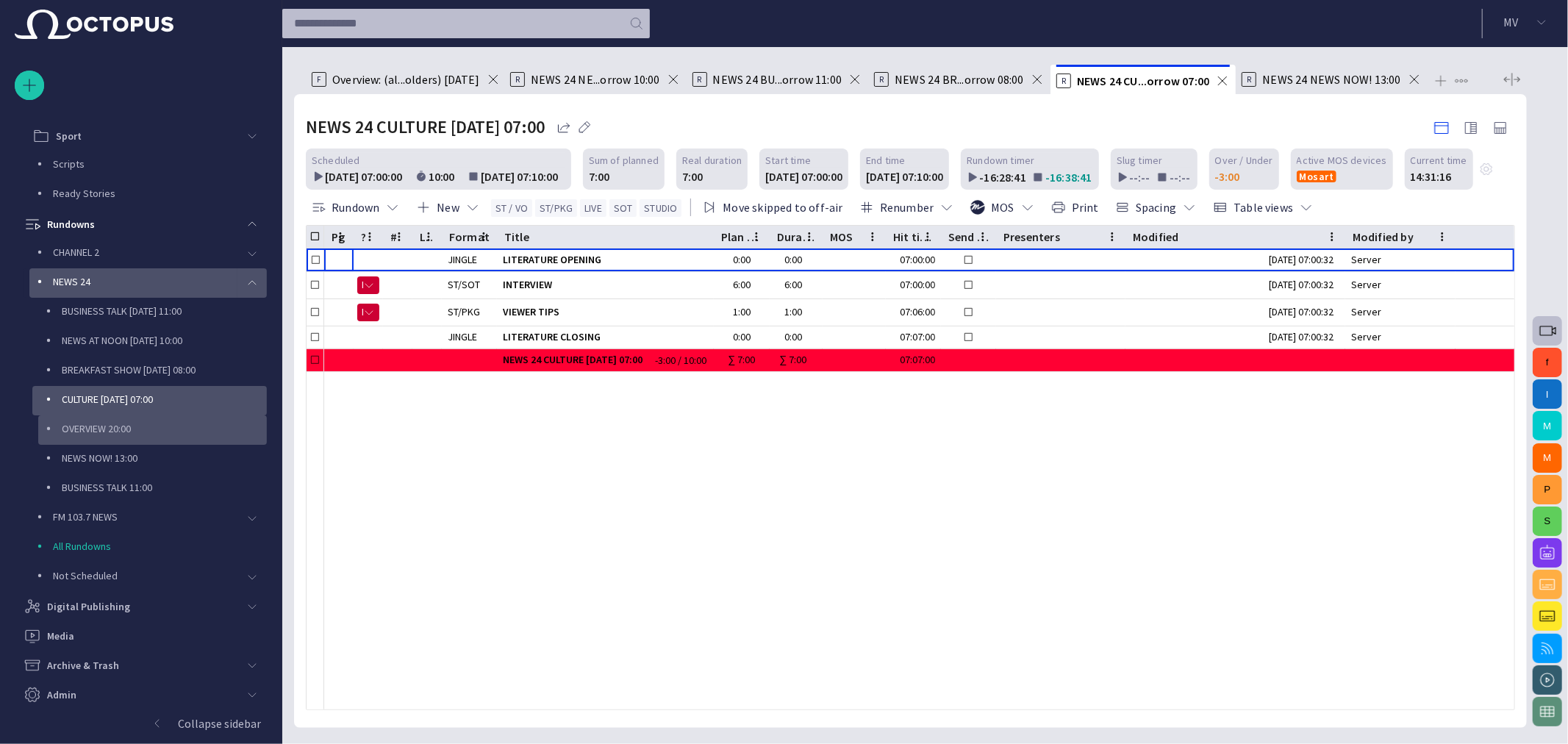
click at [100, 430] on p "OVERVIEW 20:00" at bounding box center [164, 428] width 205 height 15
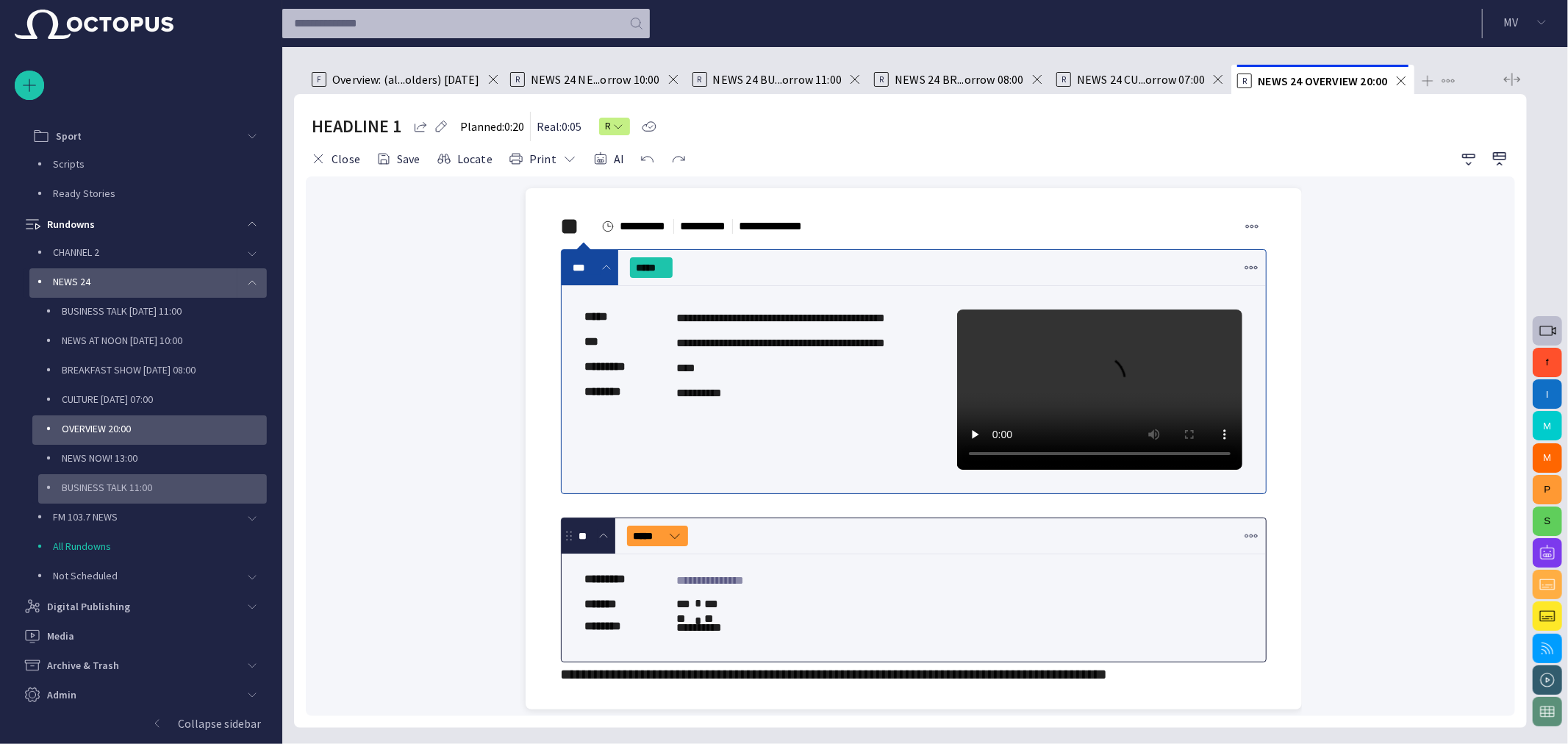
click at [135, 474] on div "BUSINESS TALK 11:00" at bounding box center [153, 489] width 229 height 29
click at [107, 490] on p "BUSINESS TALK 11:00" at bounding box center [164, 487] width 205 height 15
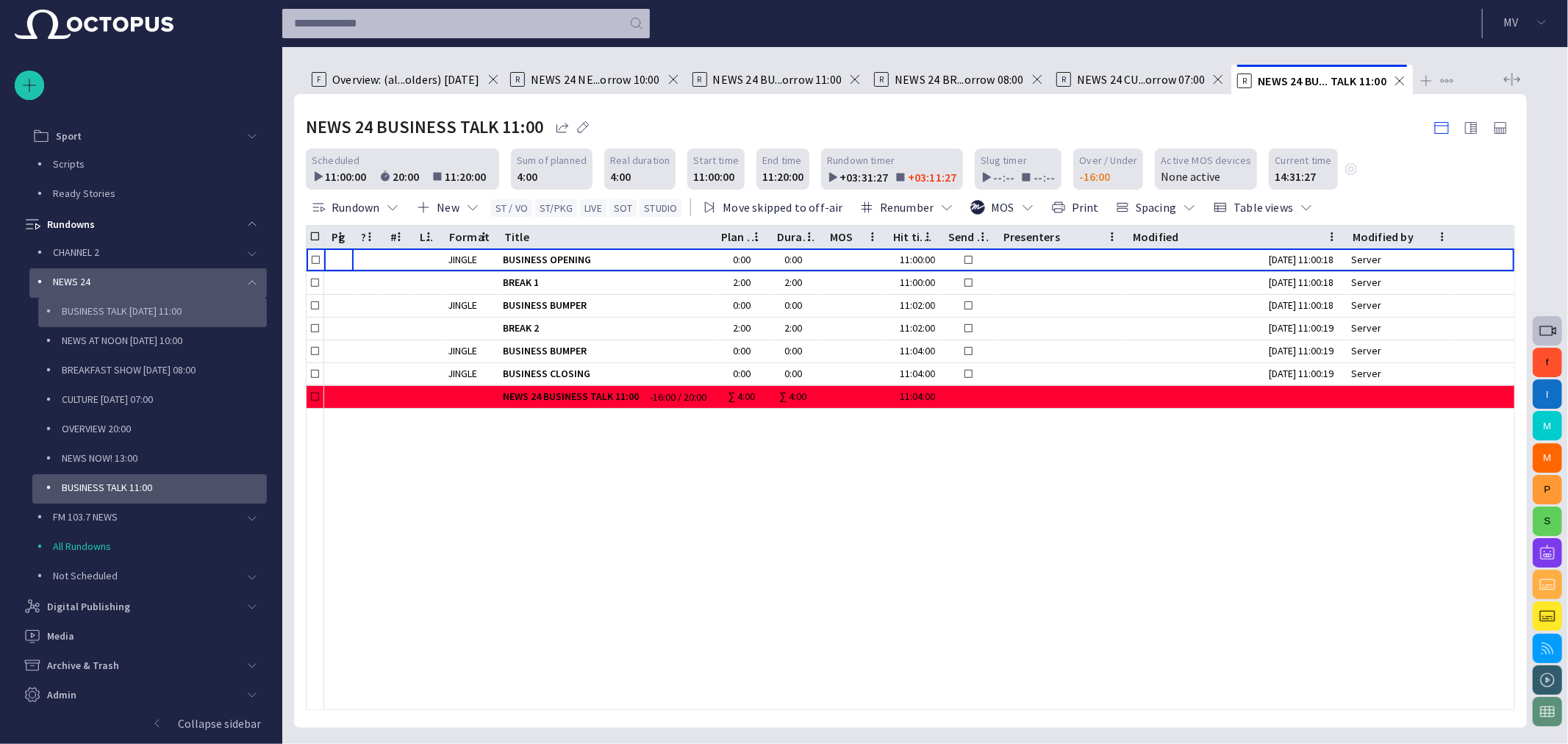
click at [91, 316] on p "BUSINESS TALK [DATE] 11:00" at bounding box center [164, 311] width 205 height 15
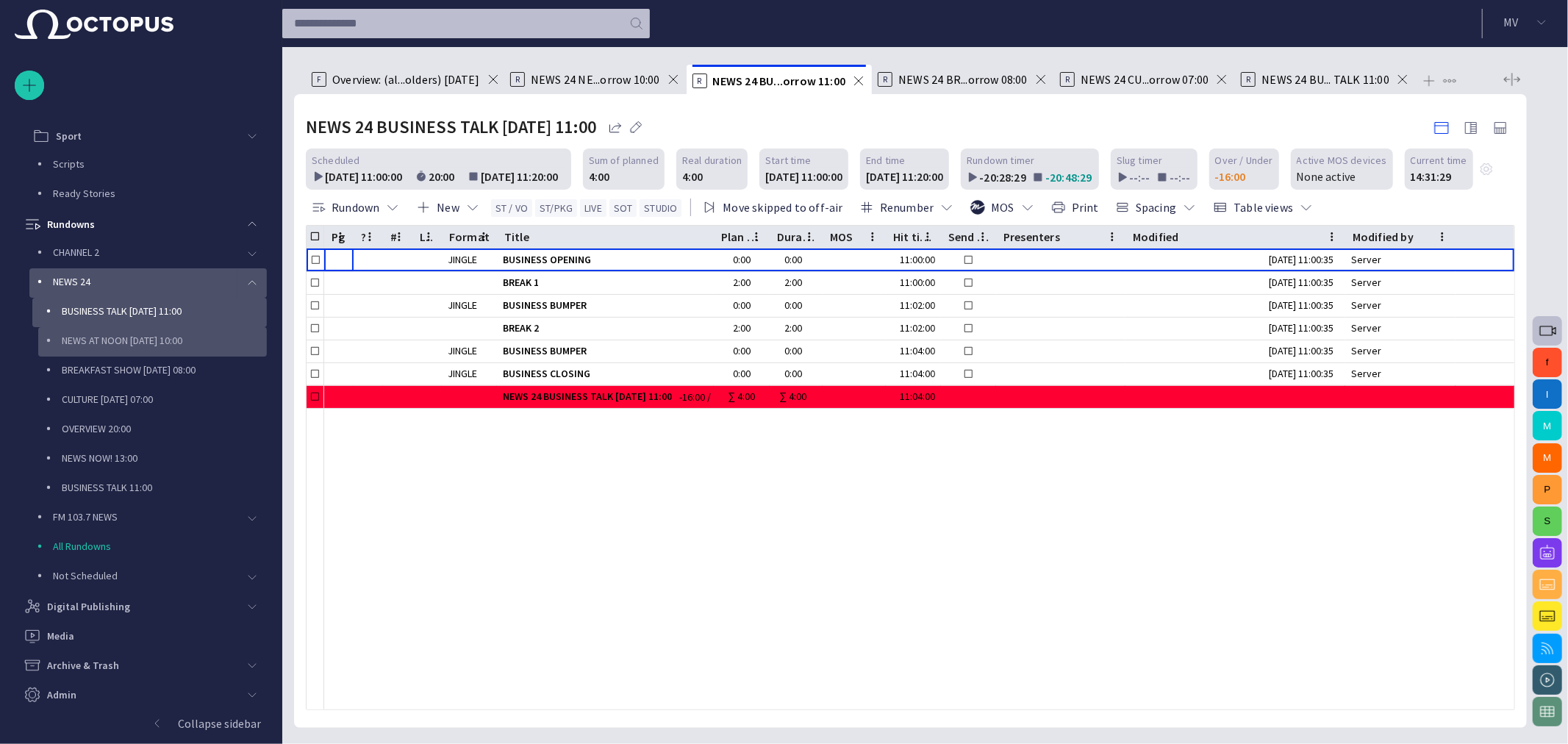
click at [149, 354] on div "NEWS AT NOON [DATE] 10:00" at bounding box center [153, 342] width 229 height 29
click at [130, 344] on p "NEWS AT NOON [DATE] 10:00" at bounding box center [164, 341] width 205 height 15
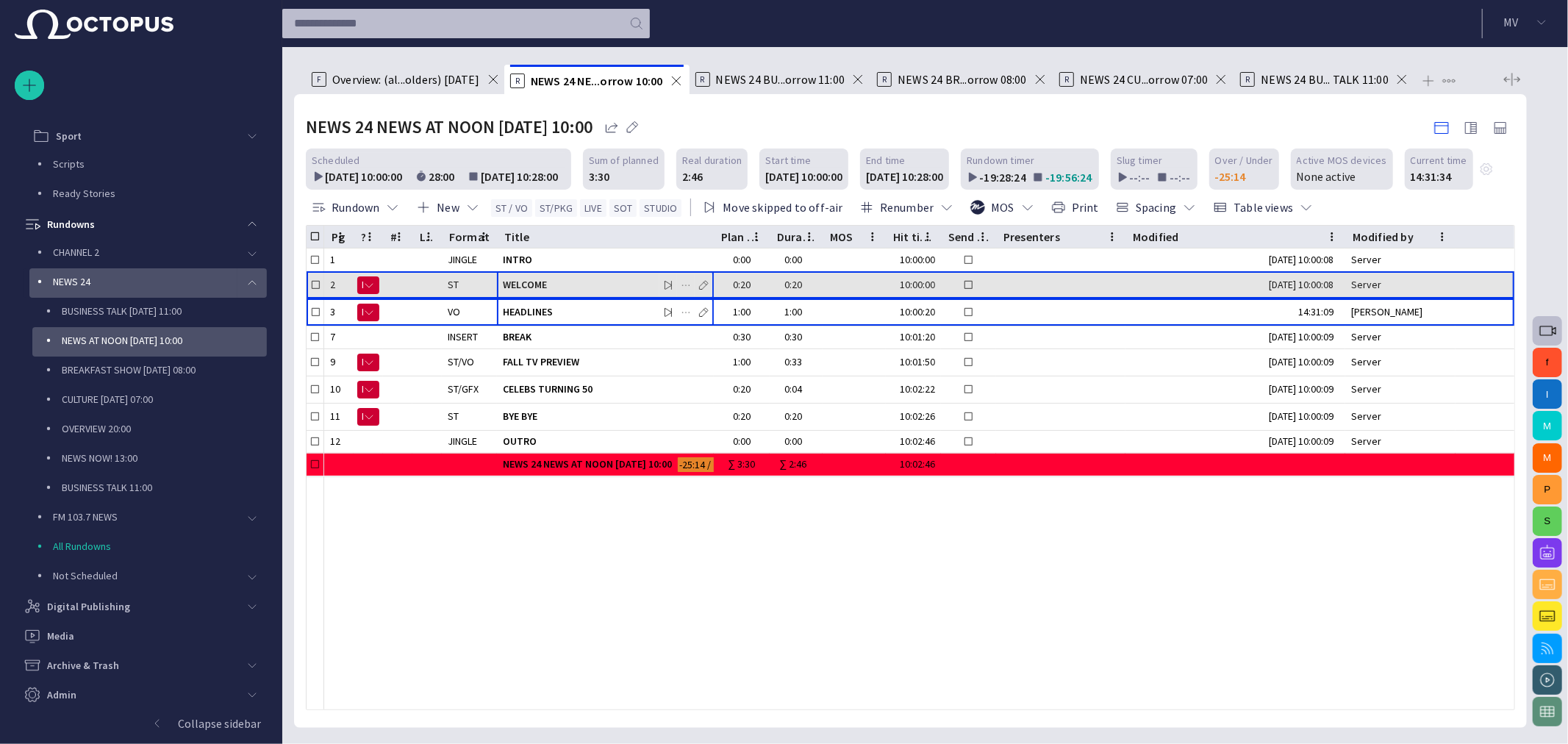
click at [523, 283] on span "WELCOME" at bounding box center [605, 285] width 205 height 14
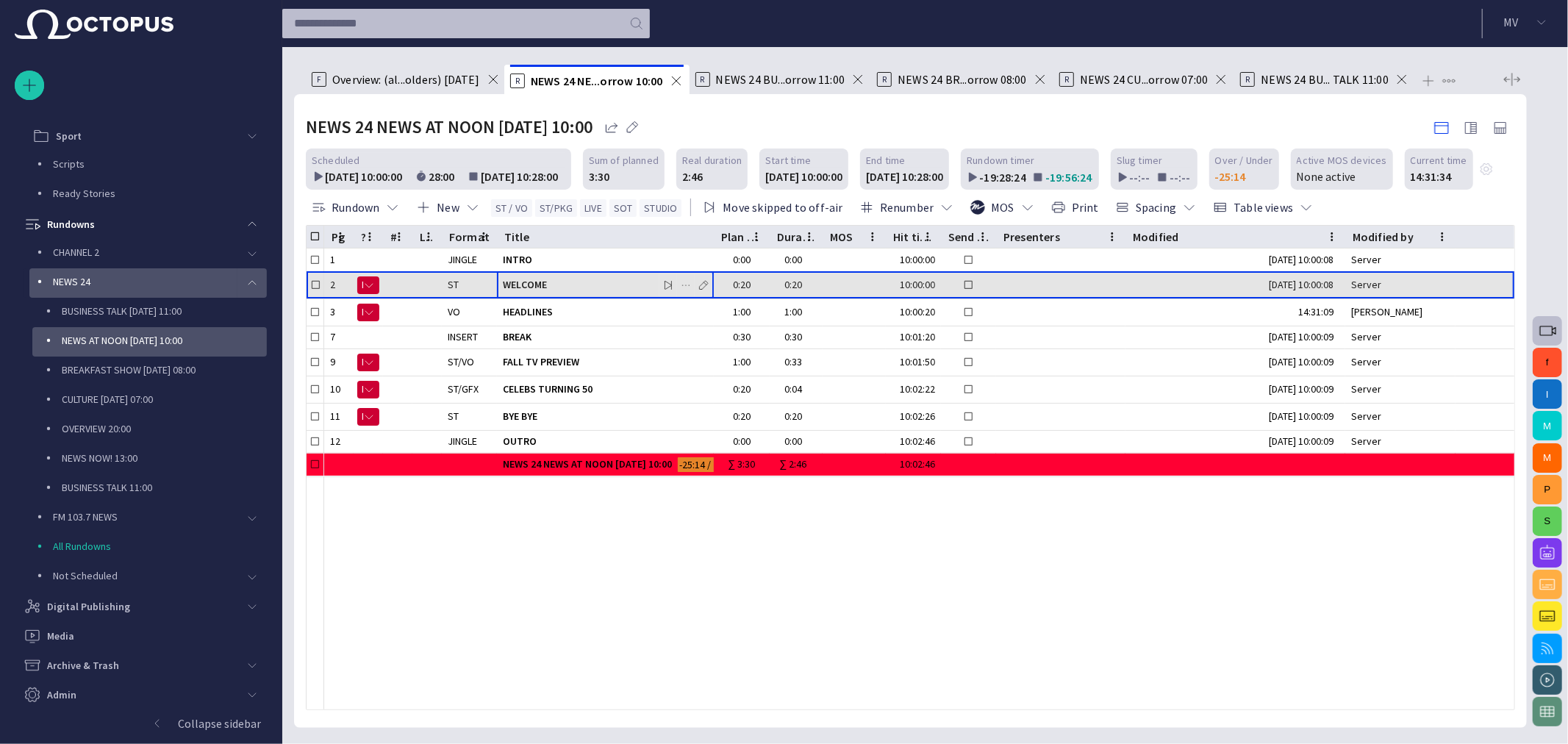
click at [523, 283] on span "WELCOME" at bounding box center [605, 285] width 205 height 14
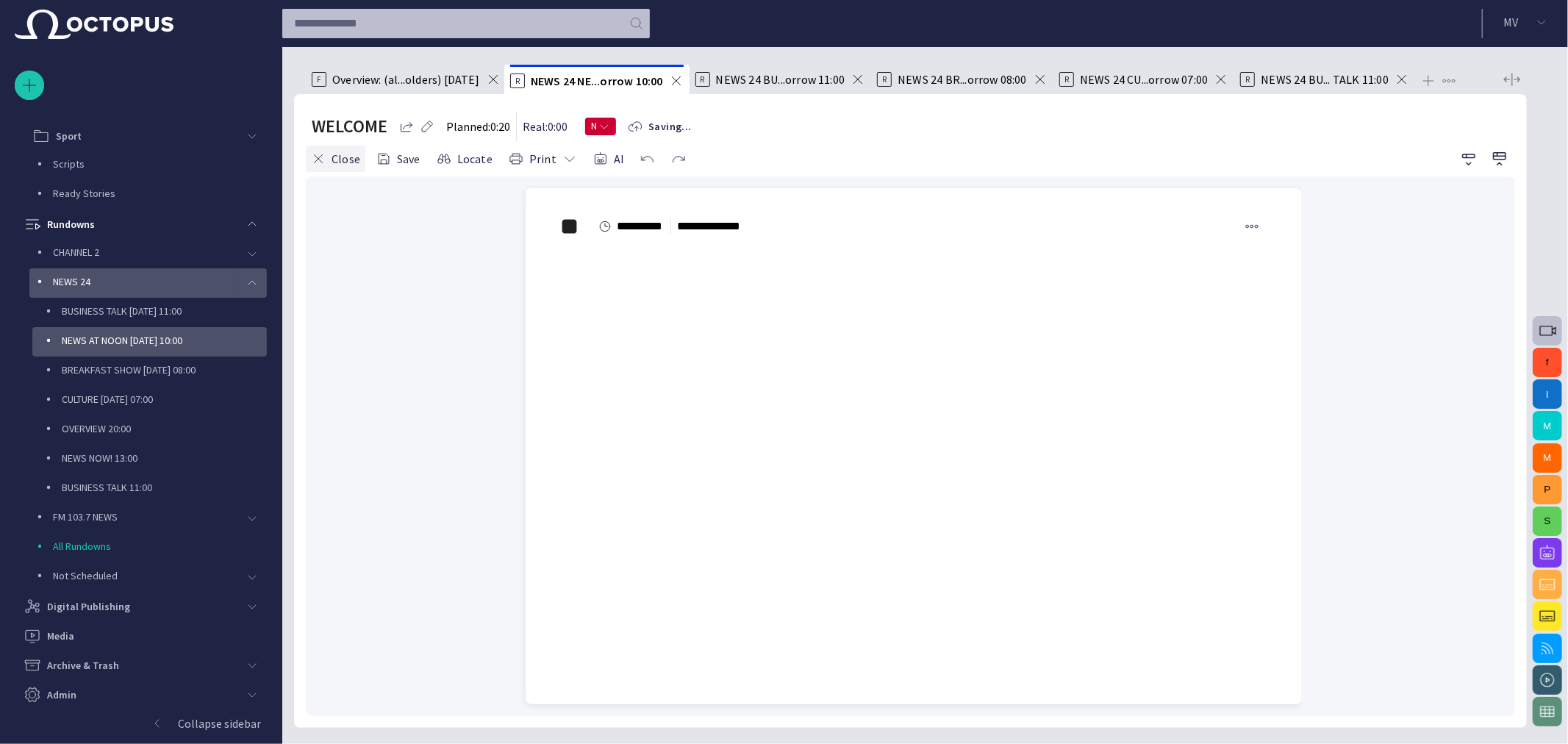
click at [335, 163] on button "Close" at bounding box center [335, 159] width 60 height 27
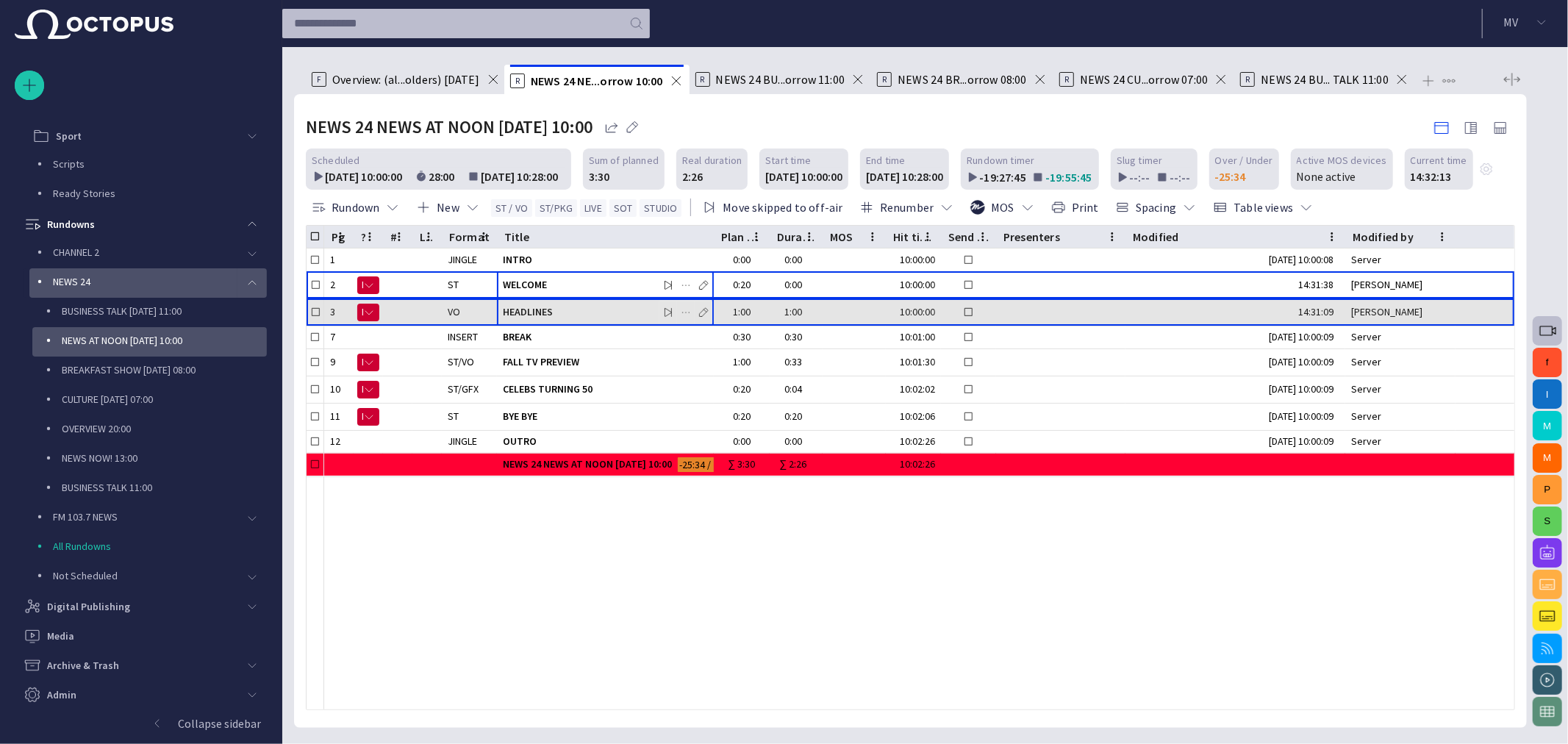
click at [540, 306] on span "HEADLINES" at bounding box center [605, 312] width 205 height 14
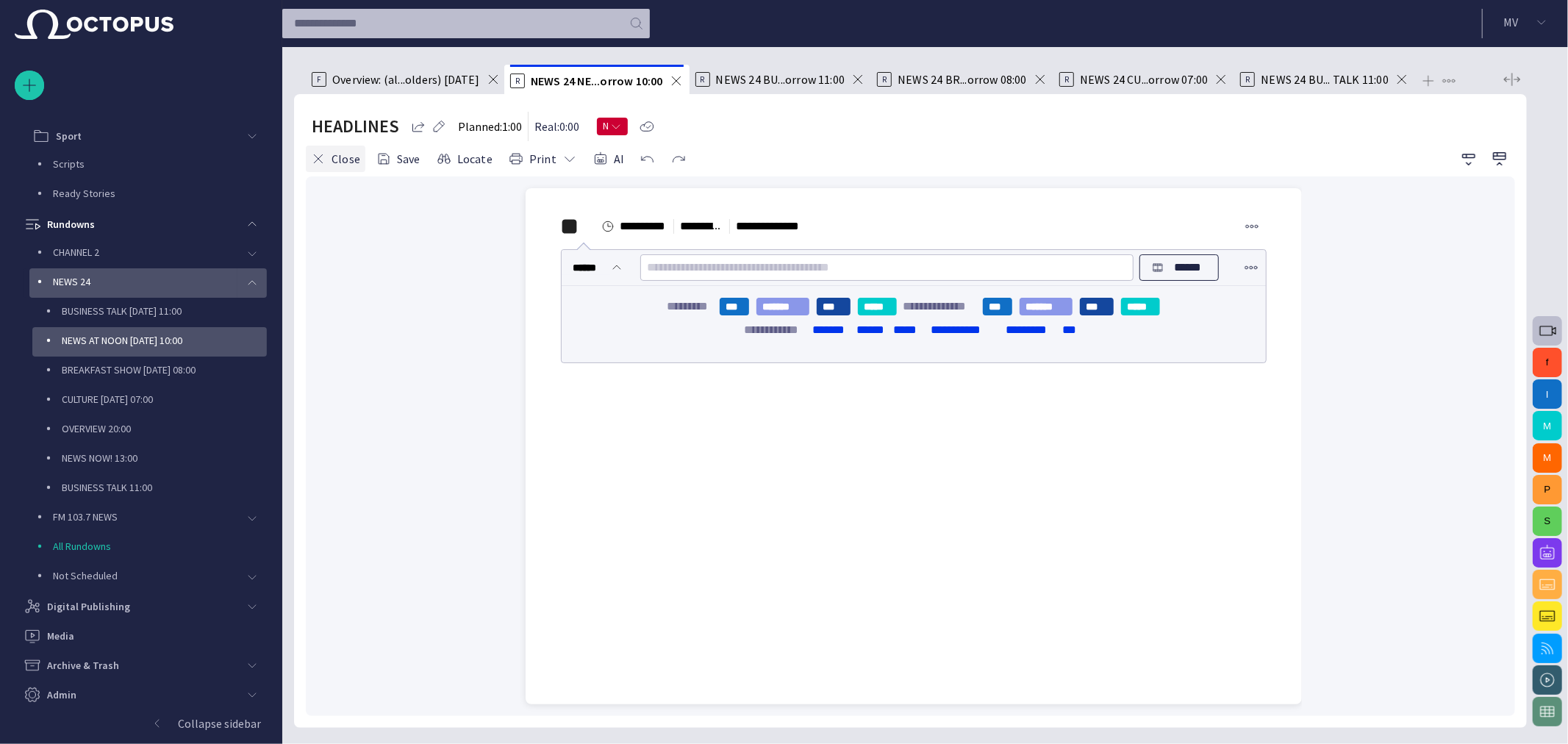
click at [351, 162] on button "Close" at bounding box center [335, 159] width 60 height 27
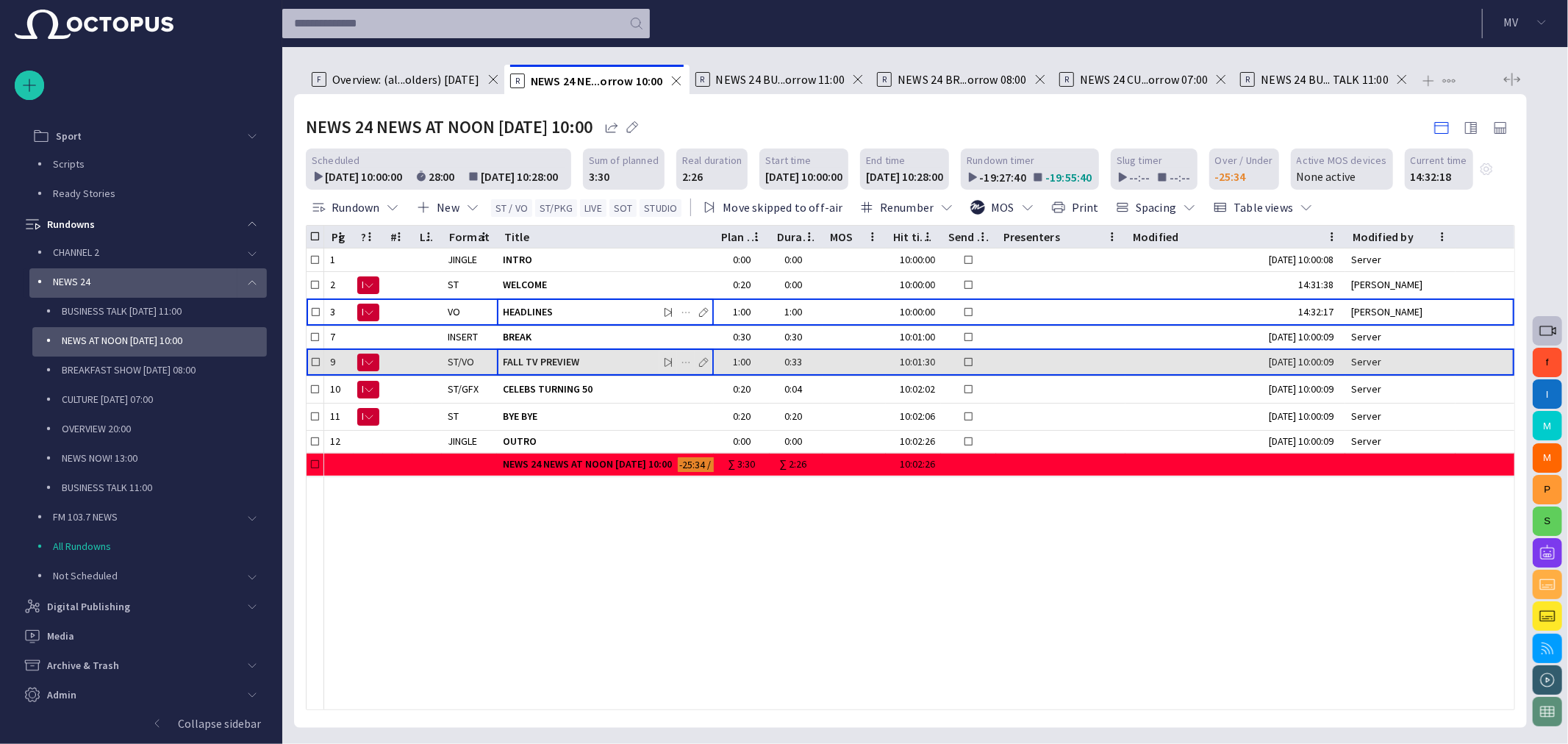
click at [546, 362] on span "FALL TV PREVIEW" at bounding box center [605, 362] width 205 height 14
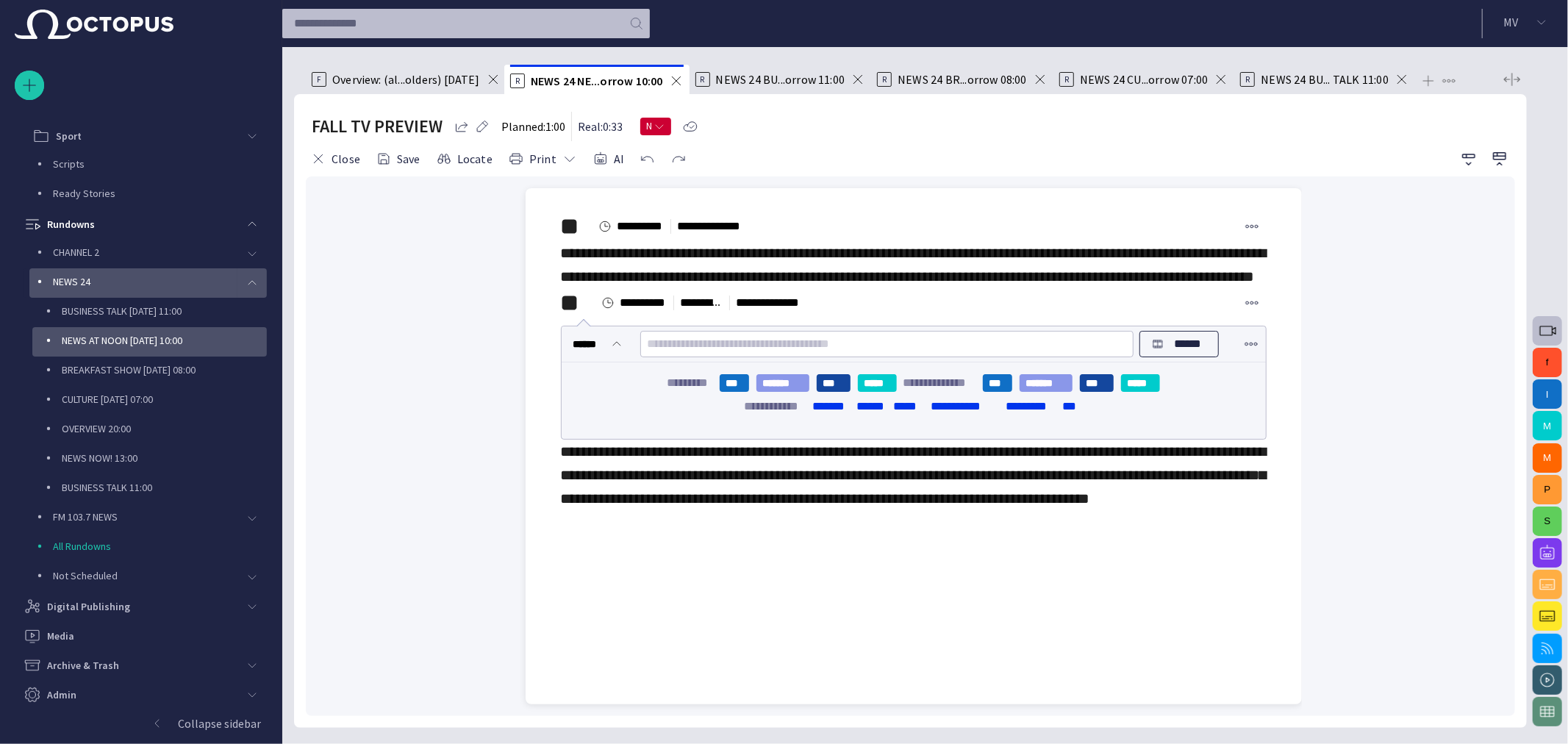
click at [840, 288] on div "**********" at bounding box center [913, 265] width 705 height 47
